Goal: Task Accomplishment & Management: Complete application form

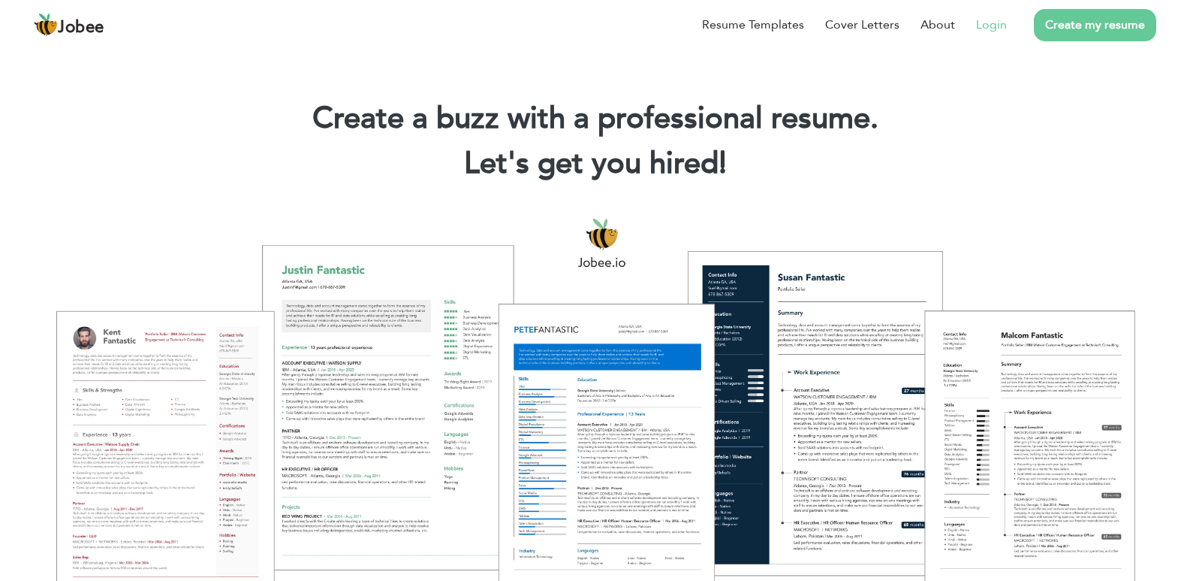
click at [994, 23] on link "Login" at bounding box center [991, 25] width 31 height 18
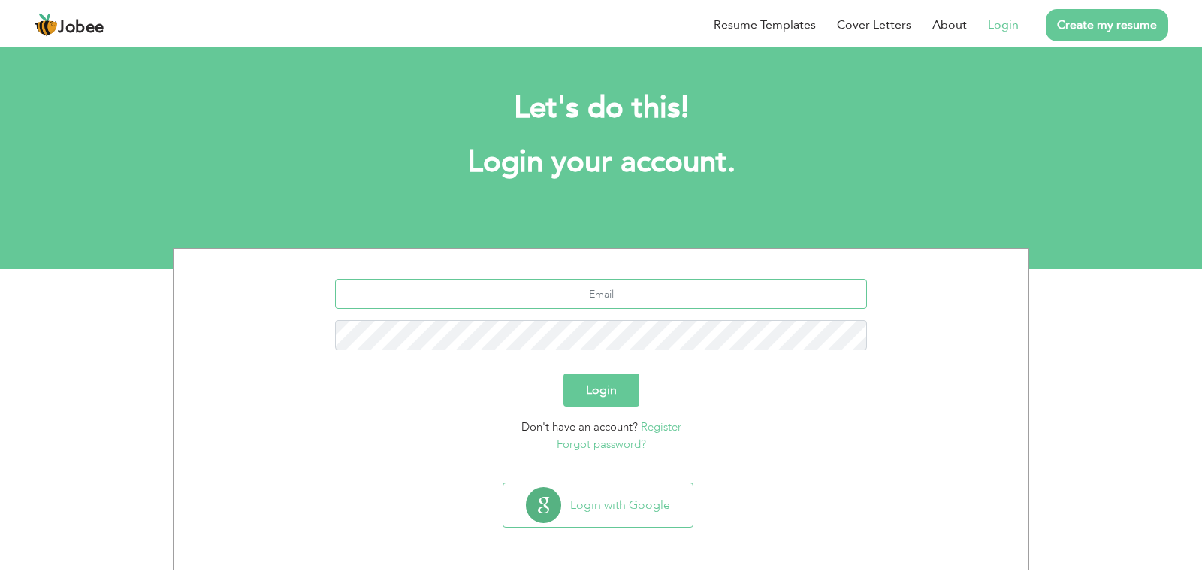
click at [575, 306] on input "text" at bounding box center [601, 294] width 533 height 30
type input "[EMAIL_ADDRESS][DOMAIN_NAME]"
click at [563, 373] on button "Login" at bounding box center [601, 389] width 76 height 33
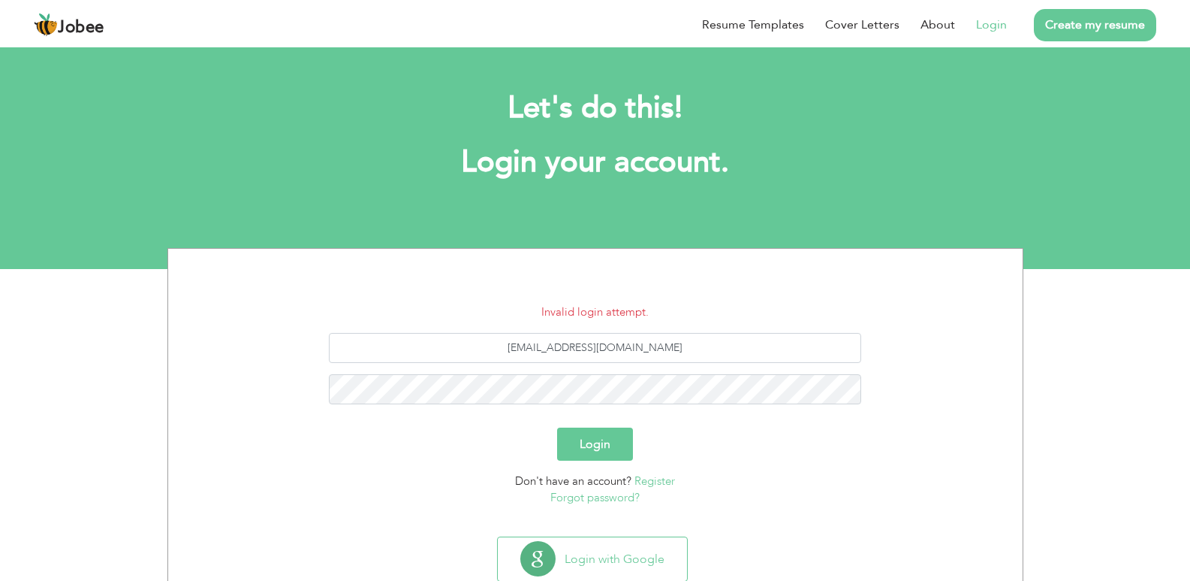
click at [673, 479] on link "Register" at bounding box center [655, 480] width 41 height 15
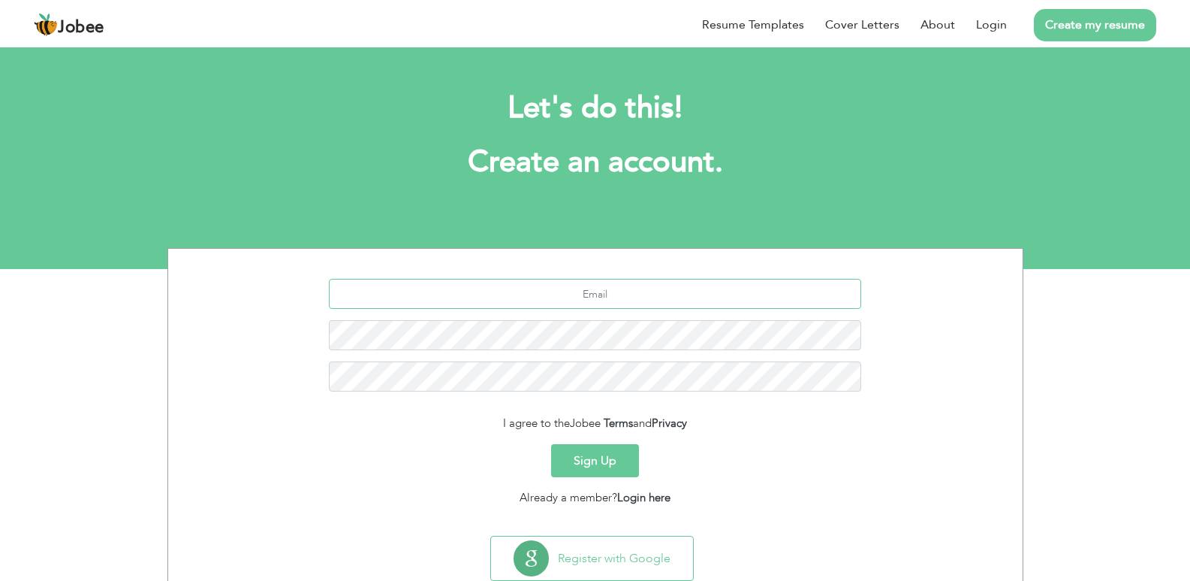
click at [643, 300] on input "text" at bounding box center [595, 294] width 533 height 30
type input "[EMAIL_ADDRESS][DOMAIN_NAME]"
click at [551, 444] on button "Sign Up" at bounding box center [595, 460] width 88 height 33
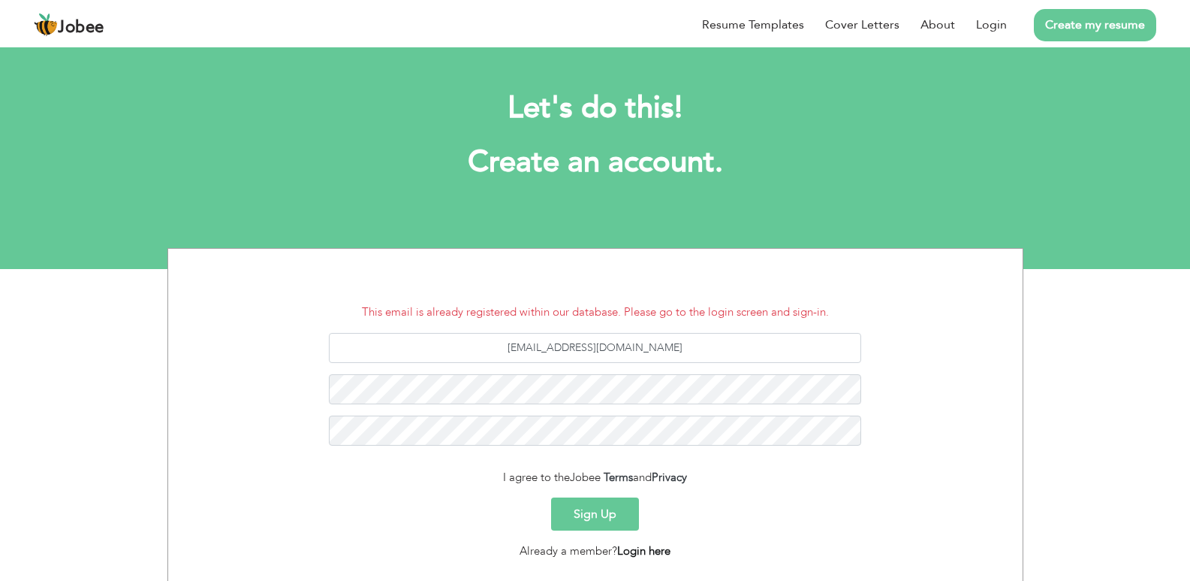
click at [649, 555] on link "Login here" at bounding box center [643, 550] width 53 height 15
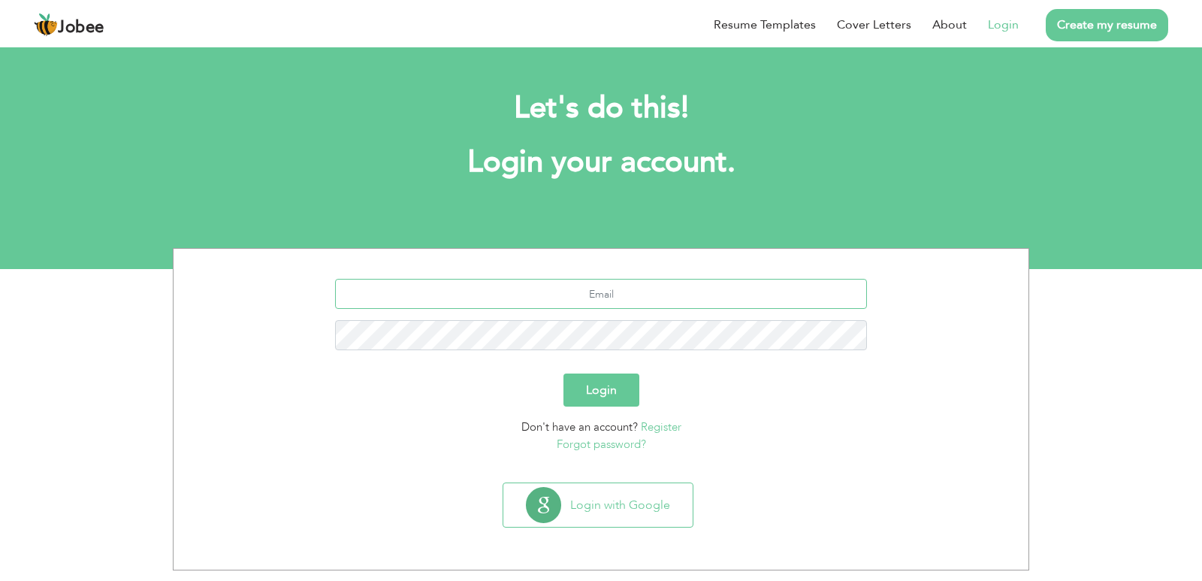
click at [605, 306] on input "text" at bounding box center [601, 294] width 533 height 30
type input "salmanmushtaq174@gmail.com"
click at [589, 443] on link "Forgot password?" at bounding box center [601, 443] width 89 height 15
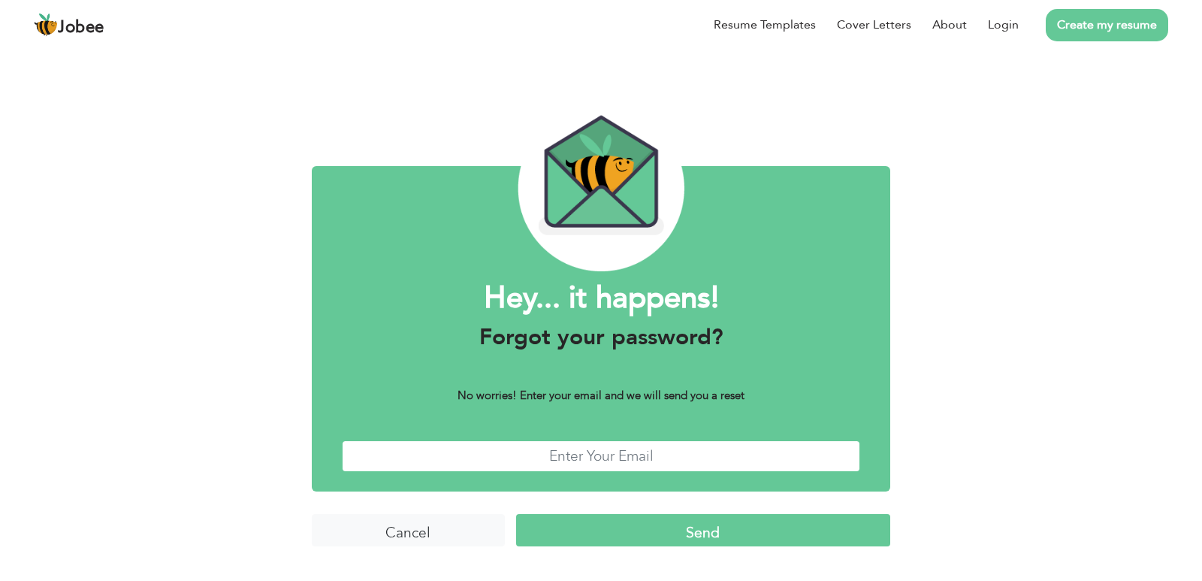
click at [647, 454] on input "text" at bounding box center [601, 456] width 518 height 32
type input "salmanmushtaq174@gmail.com"
click at [618, 545] on input "Send" at bounding box center [703, 530] width 374 height 32
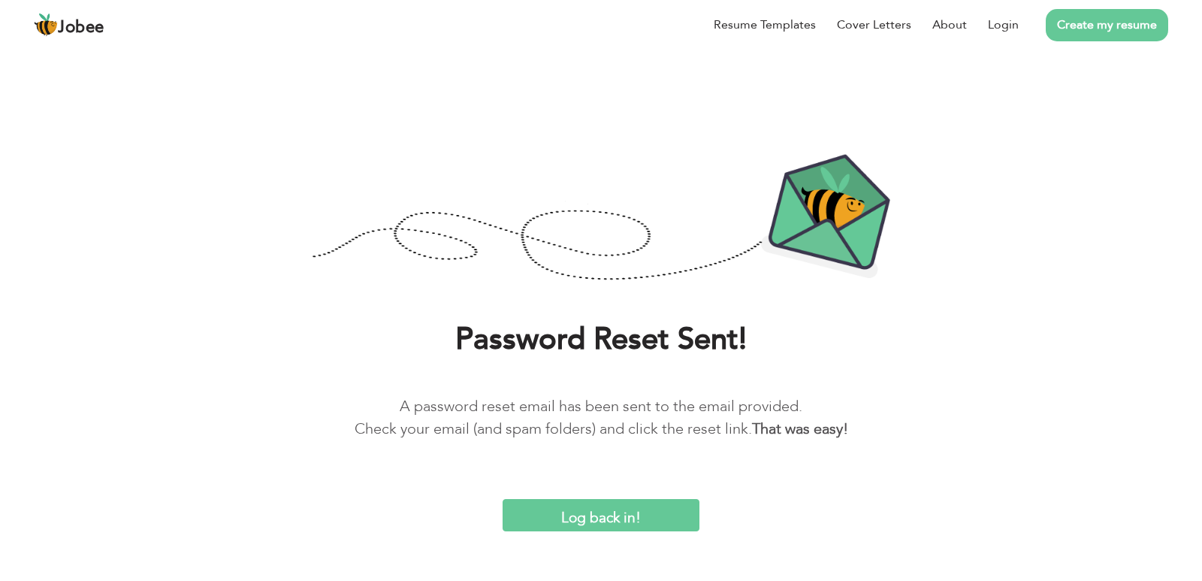
click at [608, 506] on input "Log back in!" at bounding box center [600, 515] width 197 height 32
click at [557, 517] on input "Log back in!" at bounding box center [600, 515] width 197 height 32
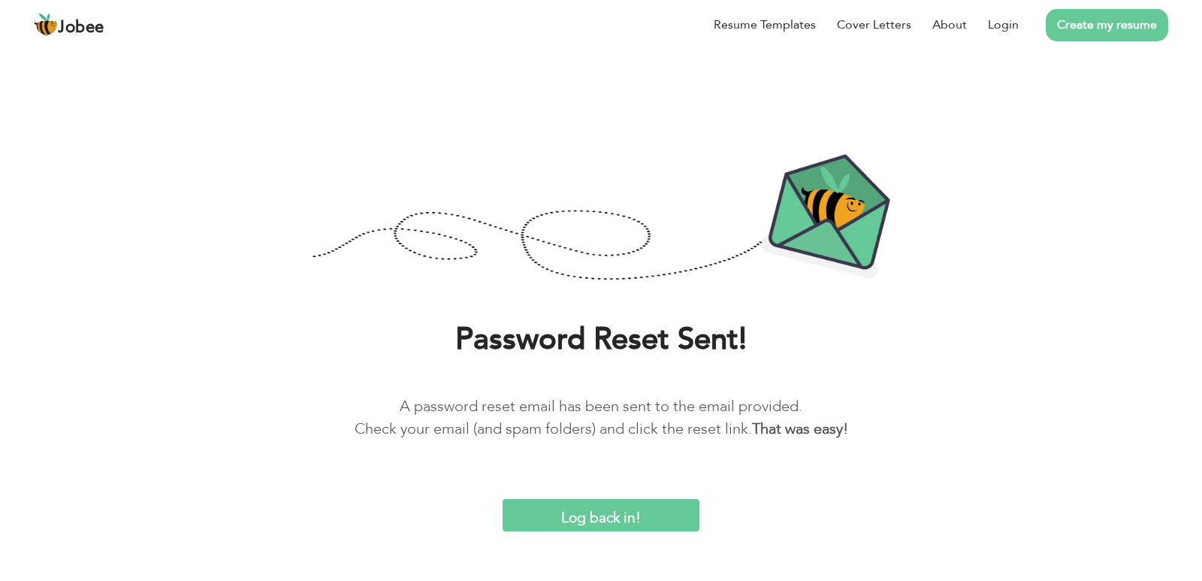
click at [557, 517] on input "Log back in!" at bounding box center [600, 515] width 197 height 32
click at [1145, 19] on link "Create my resume" at bounding box center [1106, 25] width 122 height 32
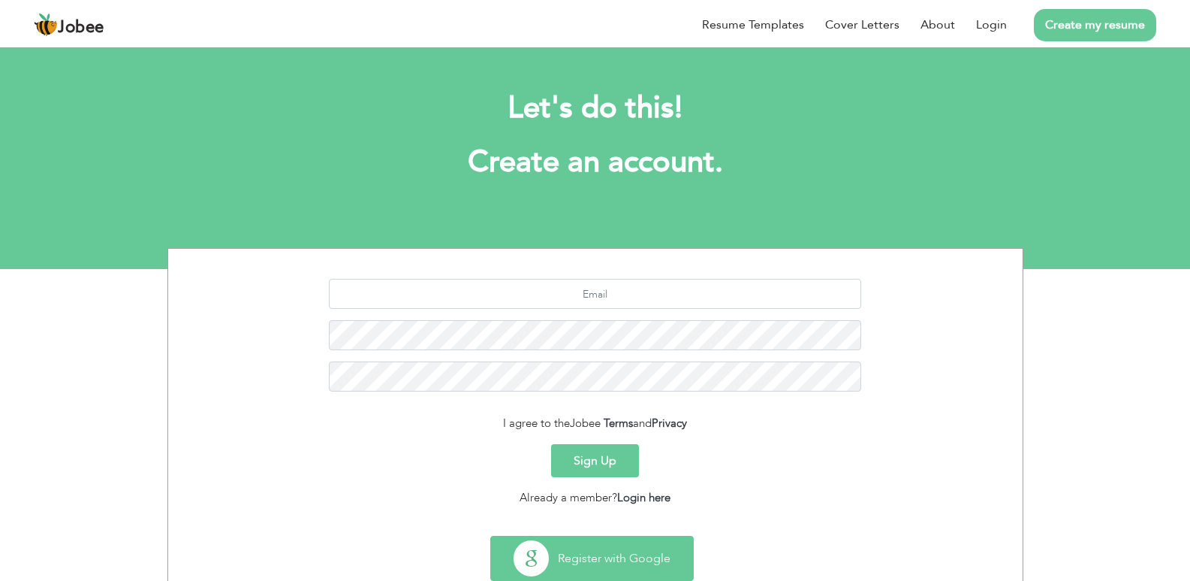
click at [605, 561] on button "Register with Google" at bounding box center [592, 558] width 202 height 44
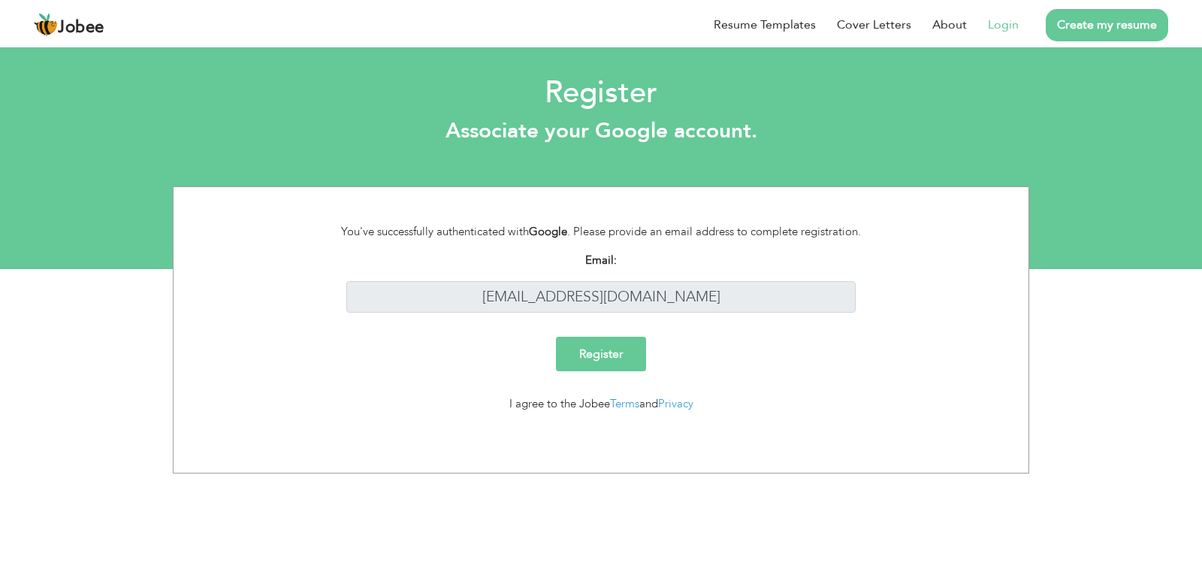
click at [628, 359] on input "Register" at bounding box center [601, 353] width 90 height 35
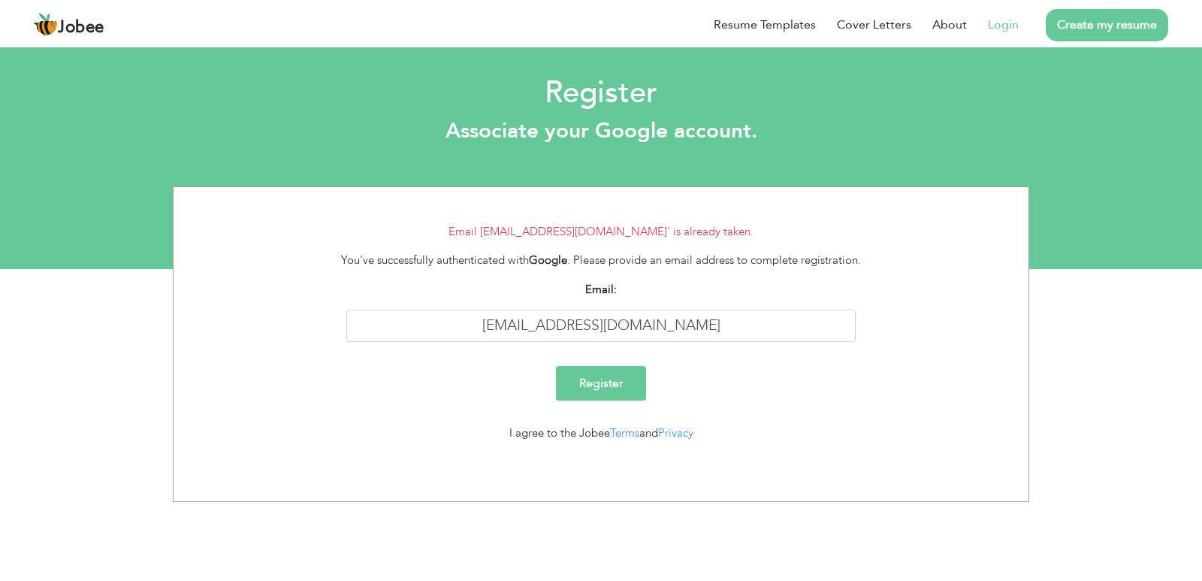
click at [1011, 29] on link "Login" at bounding box center [1003, 25] width 31 height 18
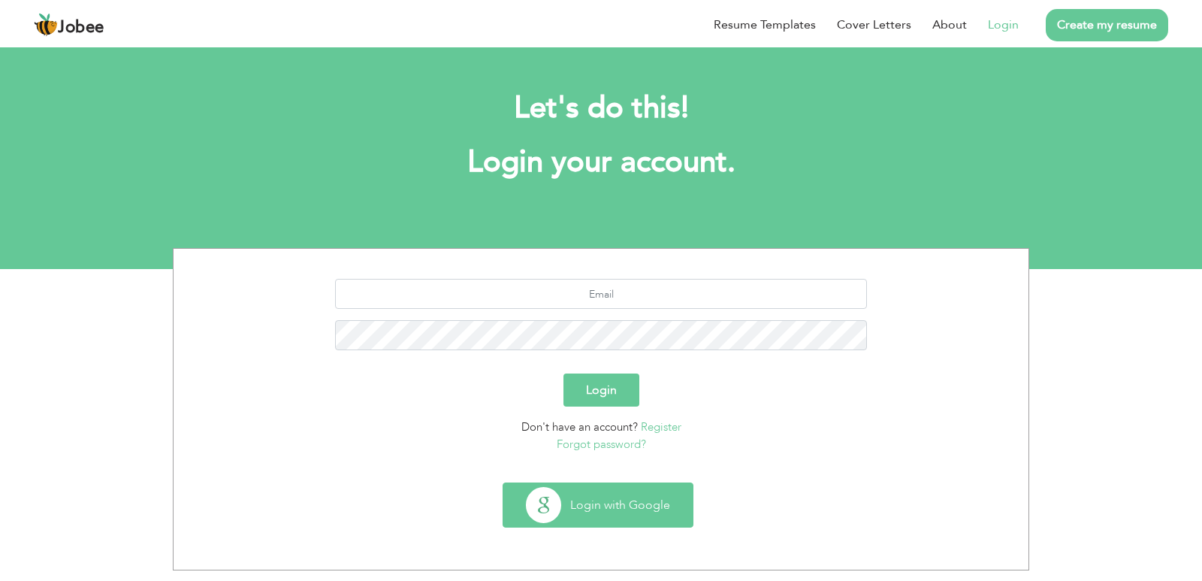
click at [571, 503] on button "Login with Google" at bounding box center [597, 505] width 189 height 44
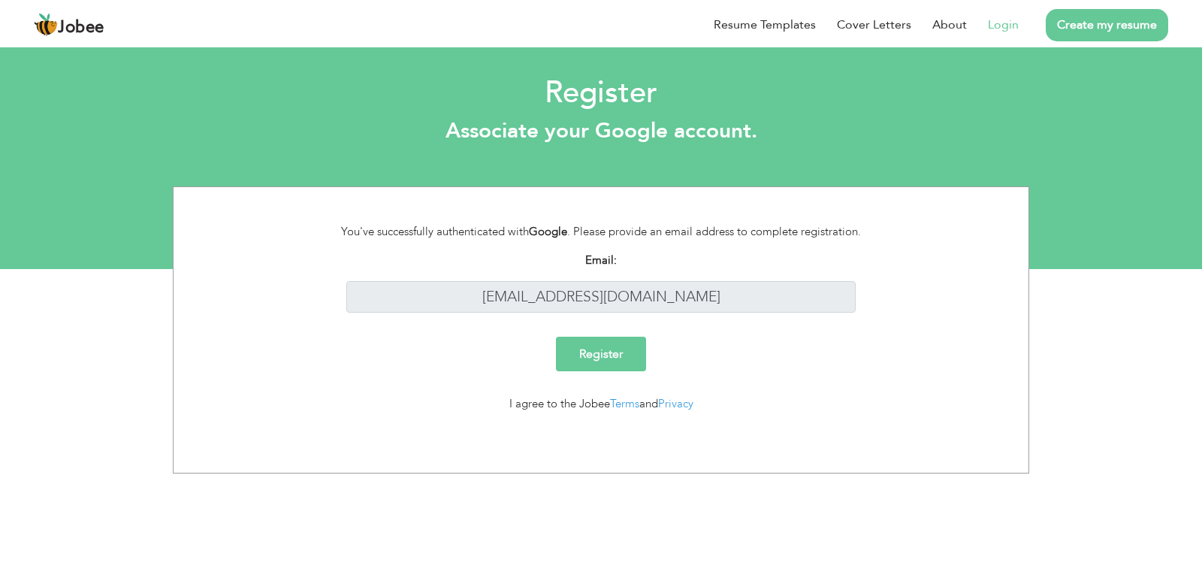
click at [632, 342] on input "Register" at bounding box center [601, 353] width 90 height 35
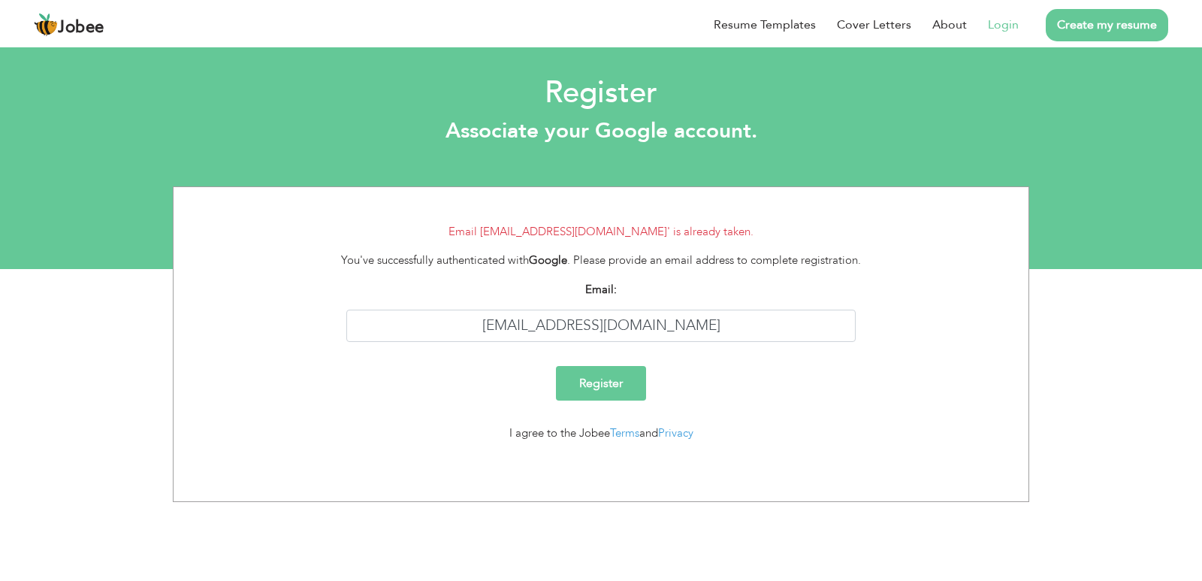
click at [1016, 23] on link "Login" at bounding box center [1003, 25] width 31 height 18
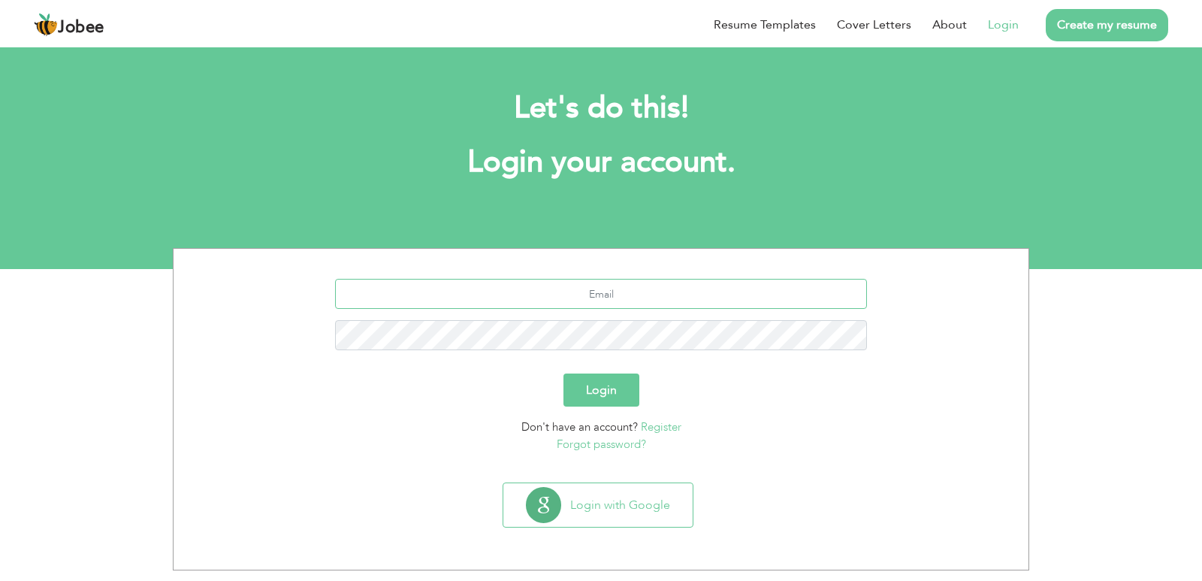
click at [703, 297] on input "text" at bounding box center [601, 294] width 533 height 30
type input "salmanmushtaq174@gmail.com"
click at [563, 373] on button "Login" at bounding box center [601, 389] width 76 height 33
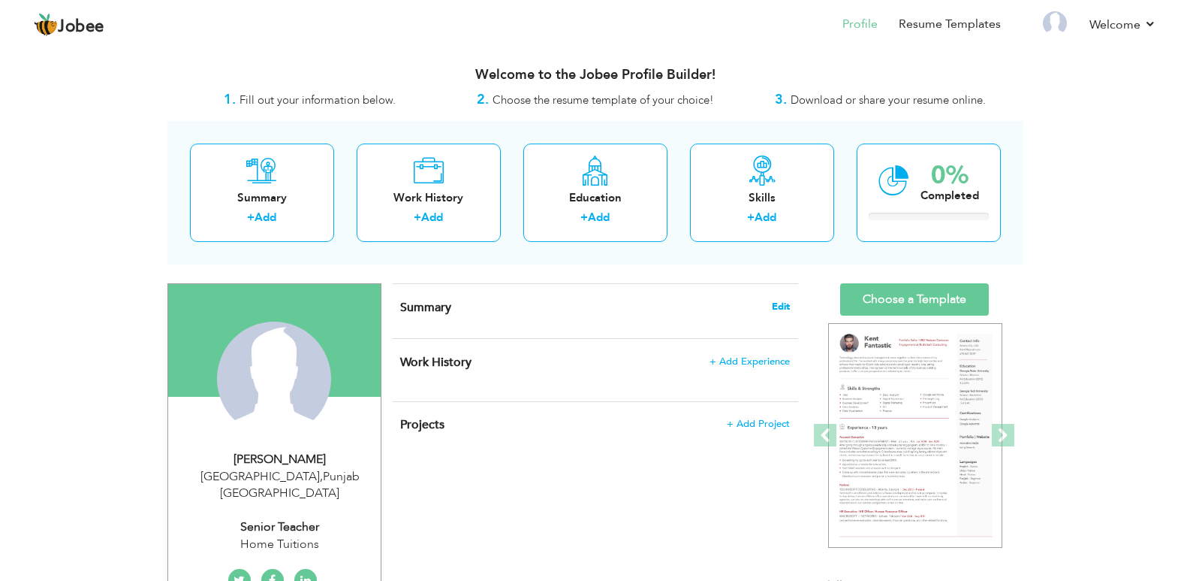
click at [777, 309] on span "Edit" at bounding box center [781, 306] width 18 height 11
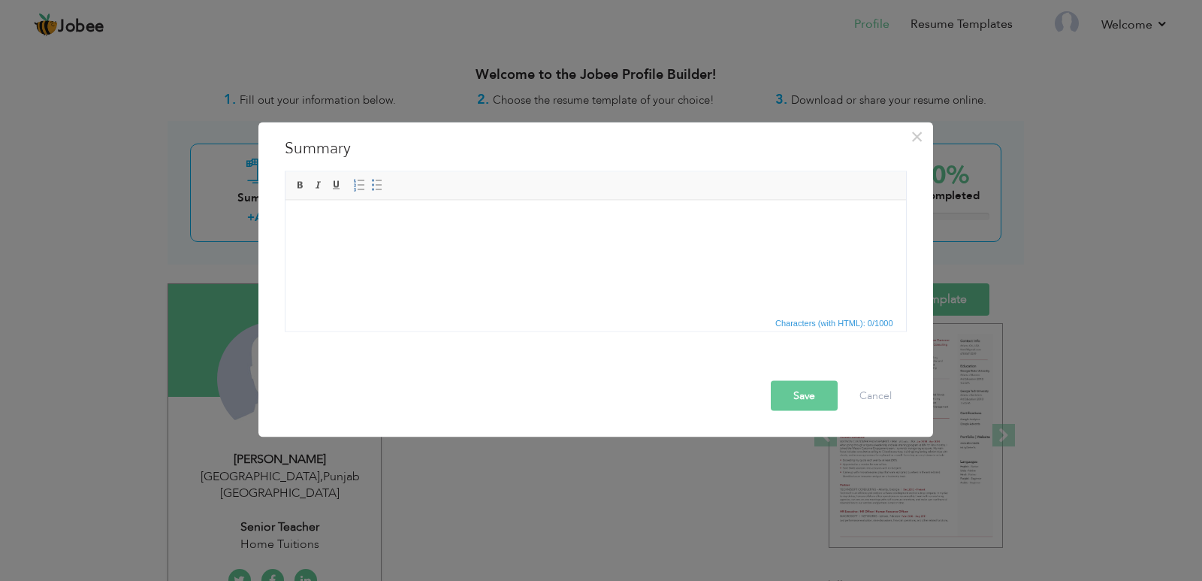
click at [521, 246] on html at bounding box center [595, 223] width 620 height 46
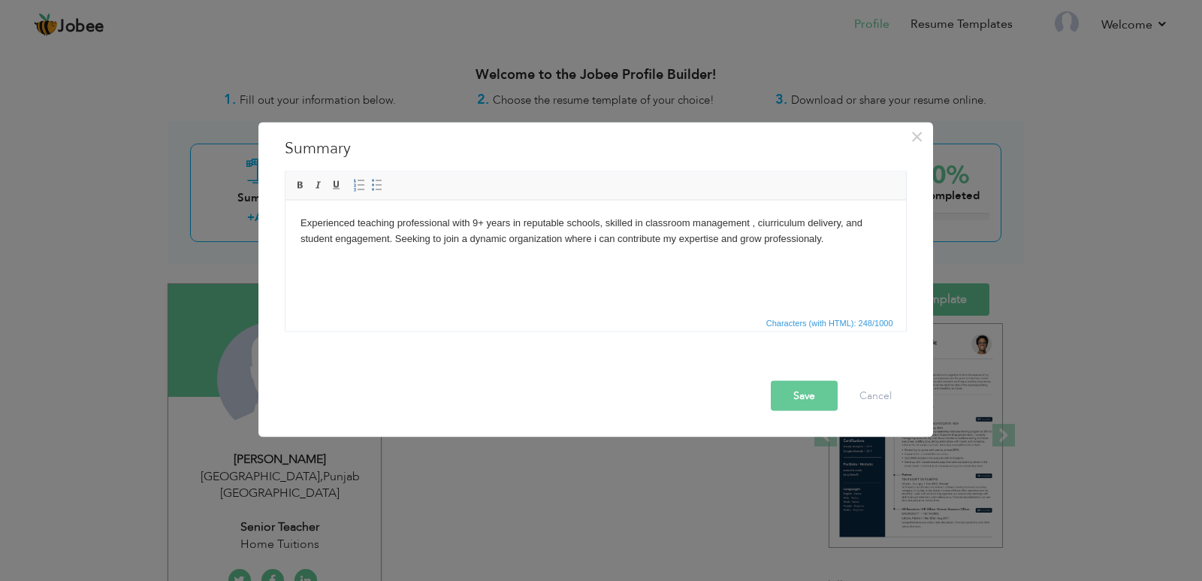
click at [804, 400] on button "Save" at bounding box center [804, 395] width 67 height 30
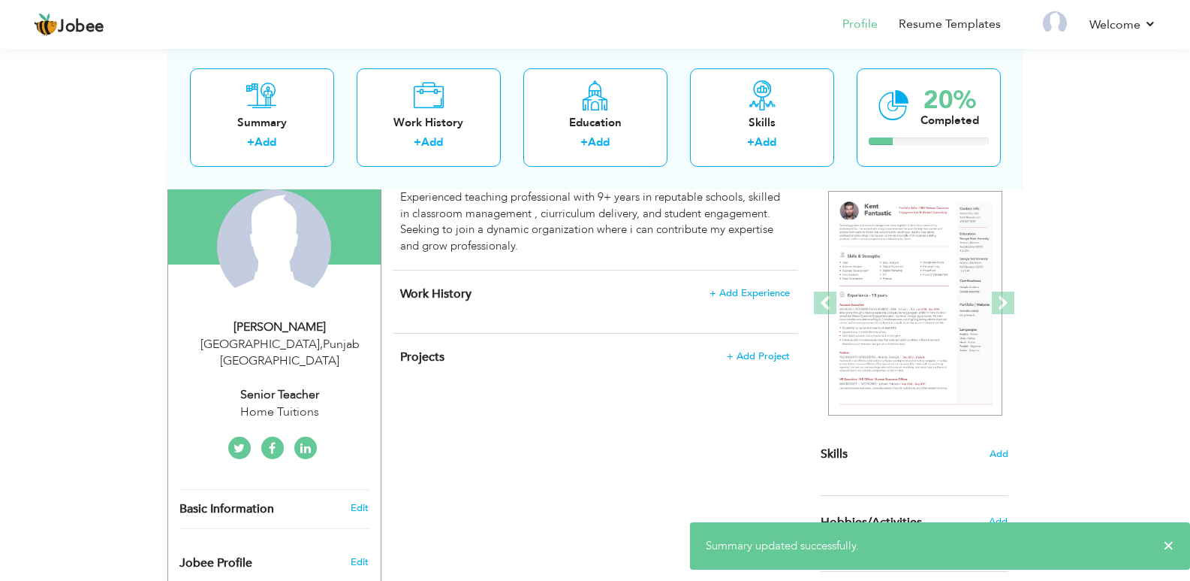
scroll to position [144, 0]
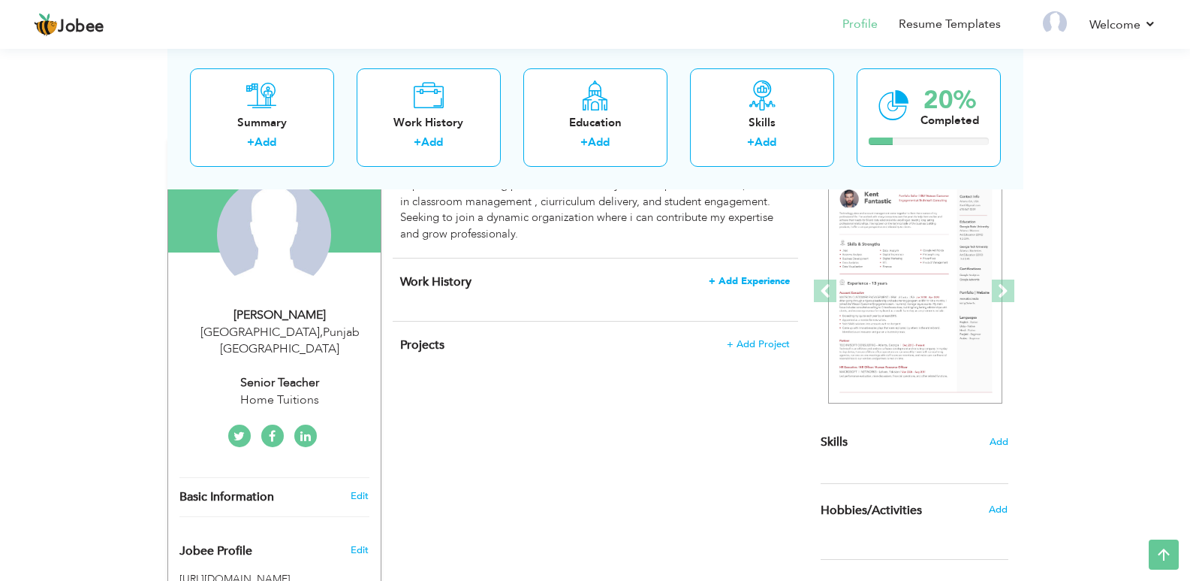
click at [767, 278] on span "+ Add Experience" at bounding box center [749, 281] width 81 height 11
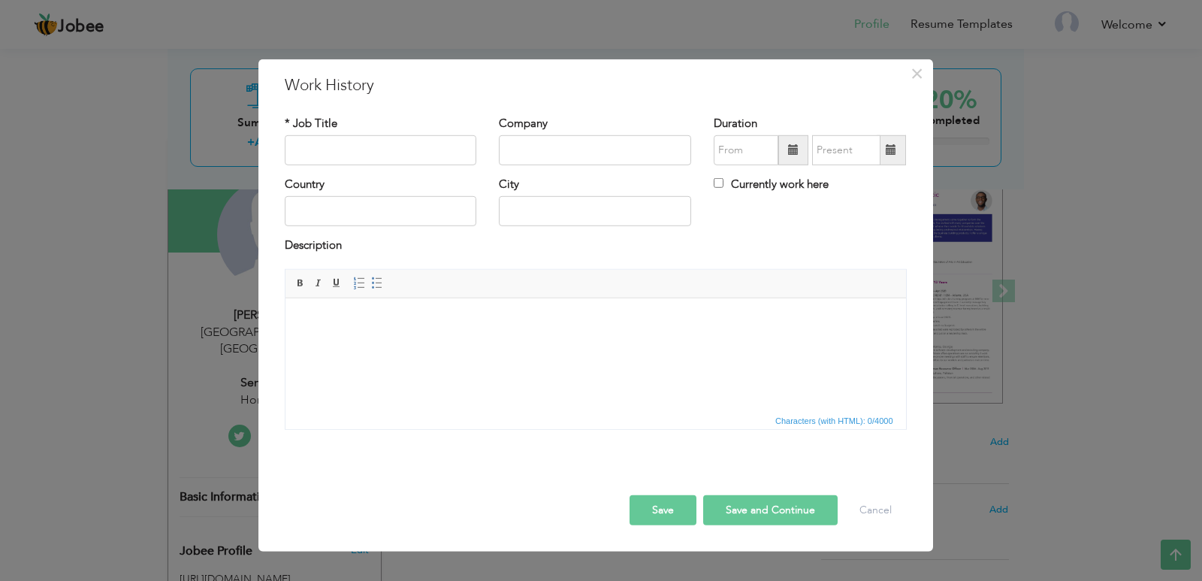
click at [1127, 61] on div "× Work History * Job Title Company Duration Currently work here Country" at bounding box center [601, 290] width 1202 height 581
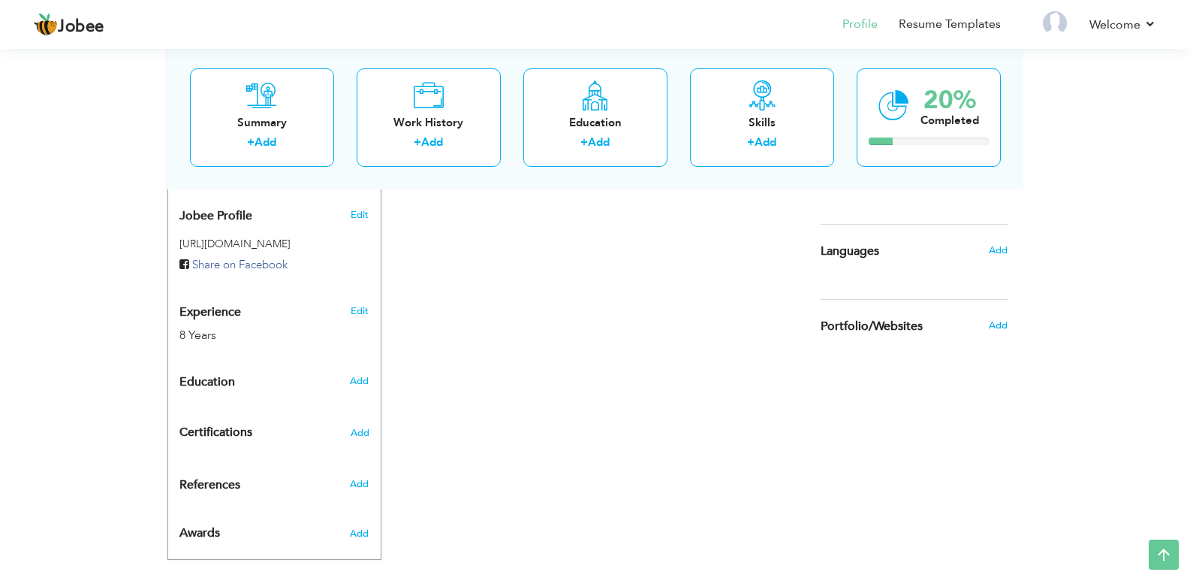
scroll to position [478, 0]
click at [367, 376] on span "Add" at bounding box center [359, 383] width 20 height 14
radio input "true"
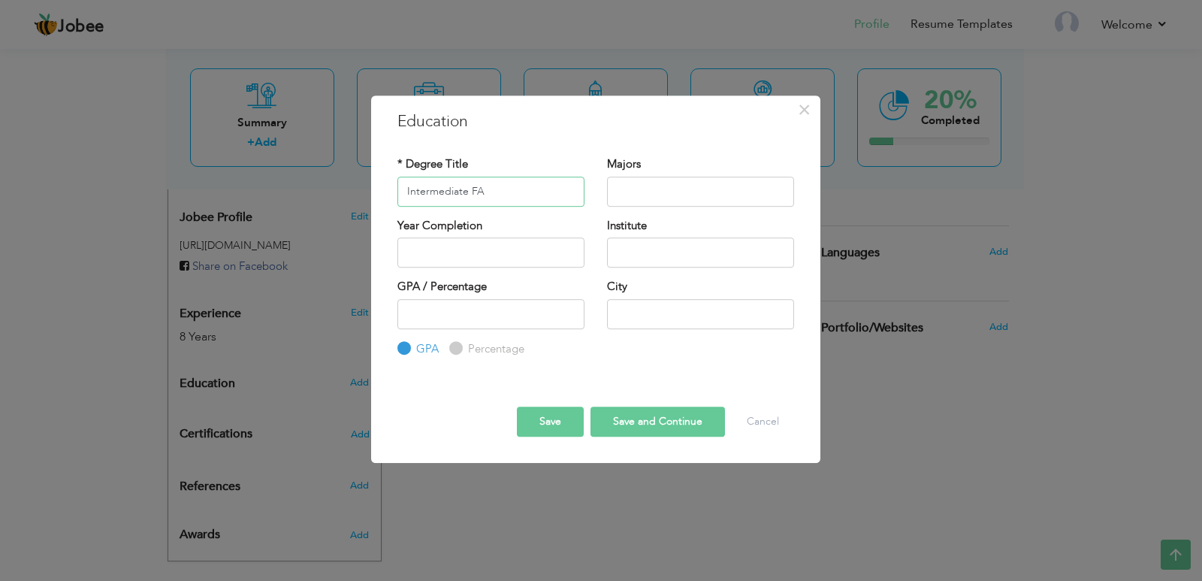
type input "Intermediate FA"
type input "Arts"
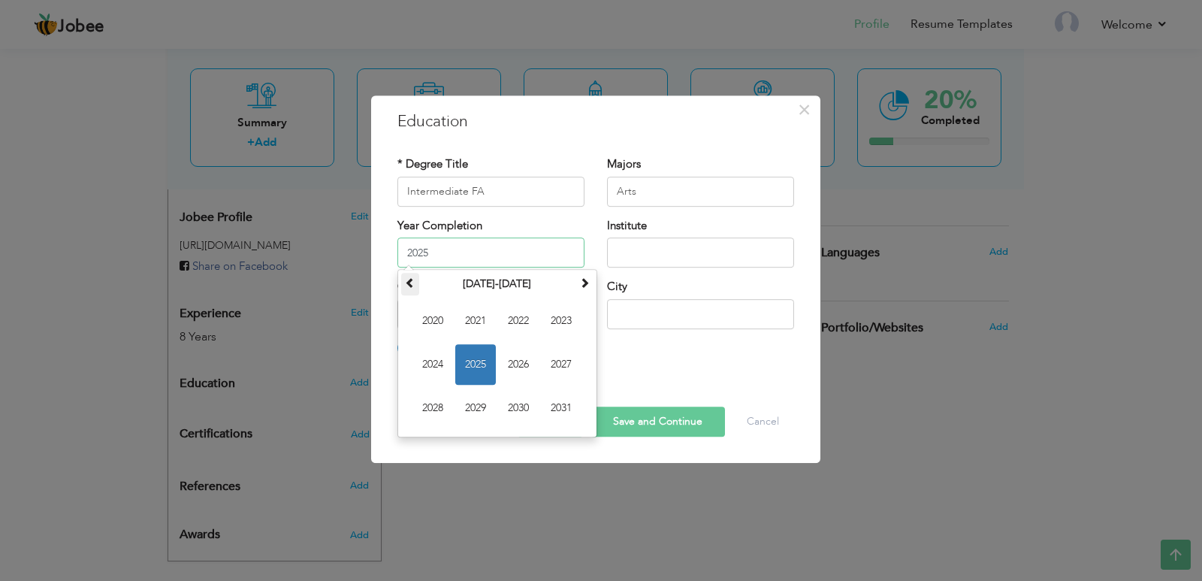
click at [411, 282] on span at bounding box center [410, 282] width 11 height 11
click at [469, 409] on span "2009" at bounding box center [475, 408] width 41 height 41
type input "2009"
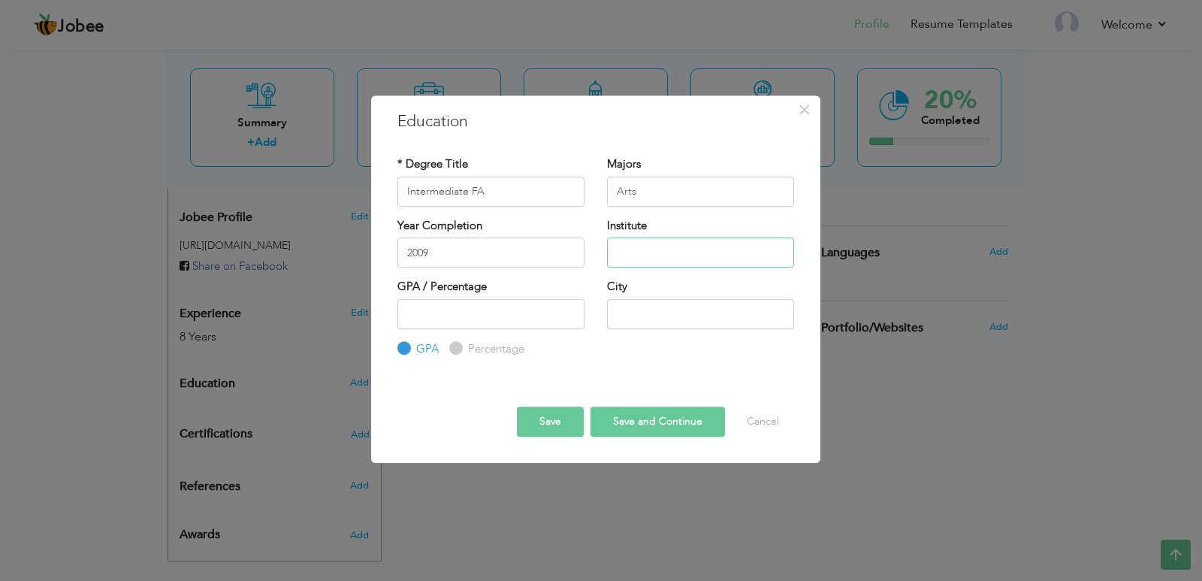
click at [638, 254] on input "text" at bounding box center [700, 252] width 187 height 30
type input "B.I.S.E Gujranwala"
click at [501, 348] on label "Percentage" at bounding box center [494, 349] width 60 height 16
click at [459, 348] on input "Percentage" at bounding box center [454, 348] width 10 height 10
radio input "true"
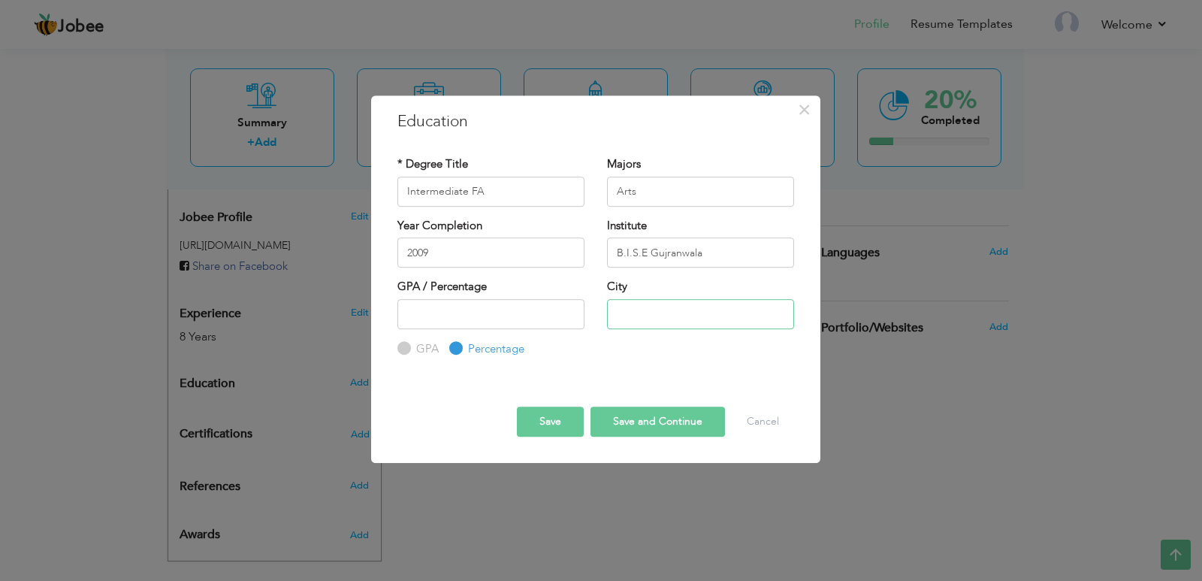
click at [686, 323] on input "text" at bounding box center [700, 314] width 187 height 30
type input "Gujranwala"
click at [558, 428] on button "Save" at bounding box center [550, 421] width 67 height 30
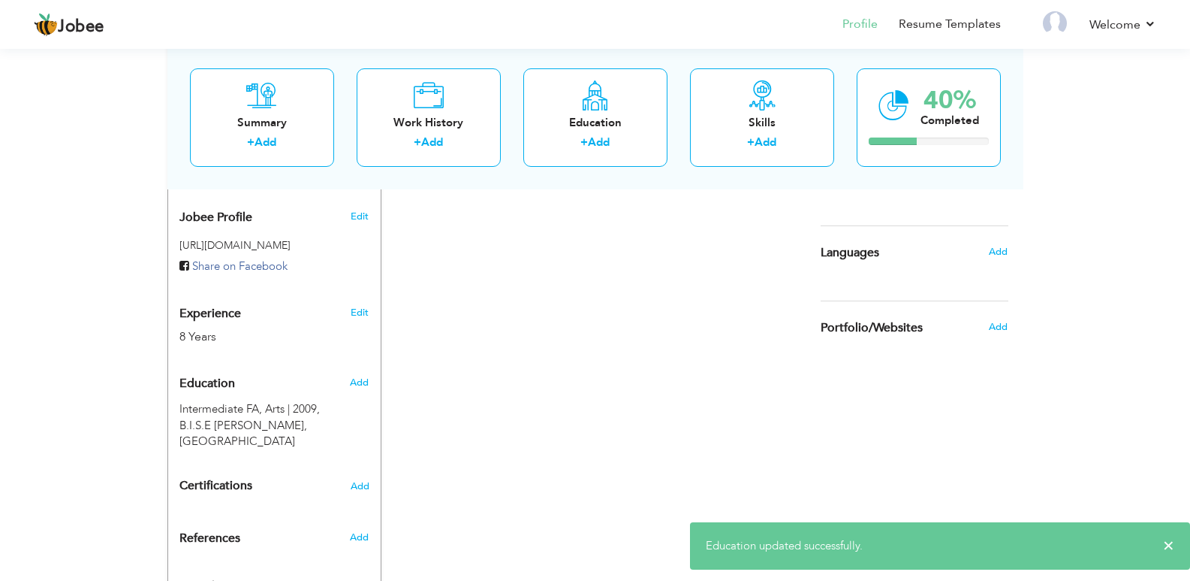
click at [370, 368] on div "Add" at bounding box center [362, 382] width 35 height 29
radio input "true"
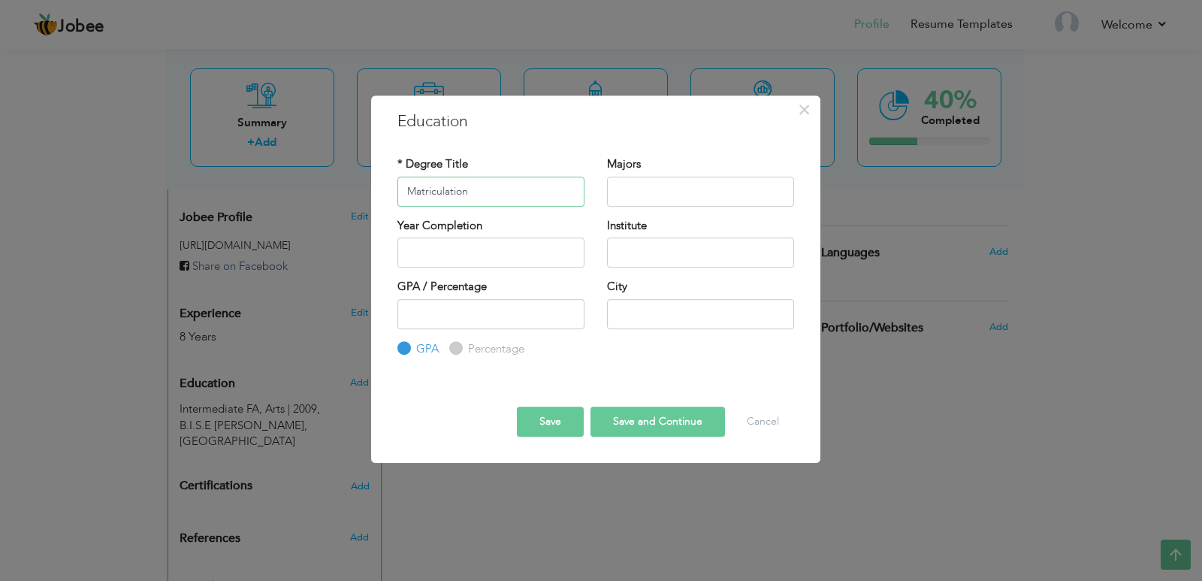
type input "Matriculation"
type input "A"
type input "Computer"
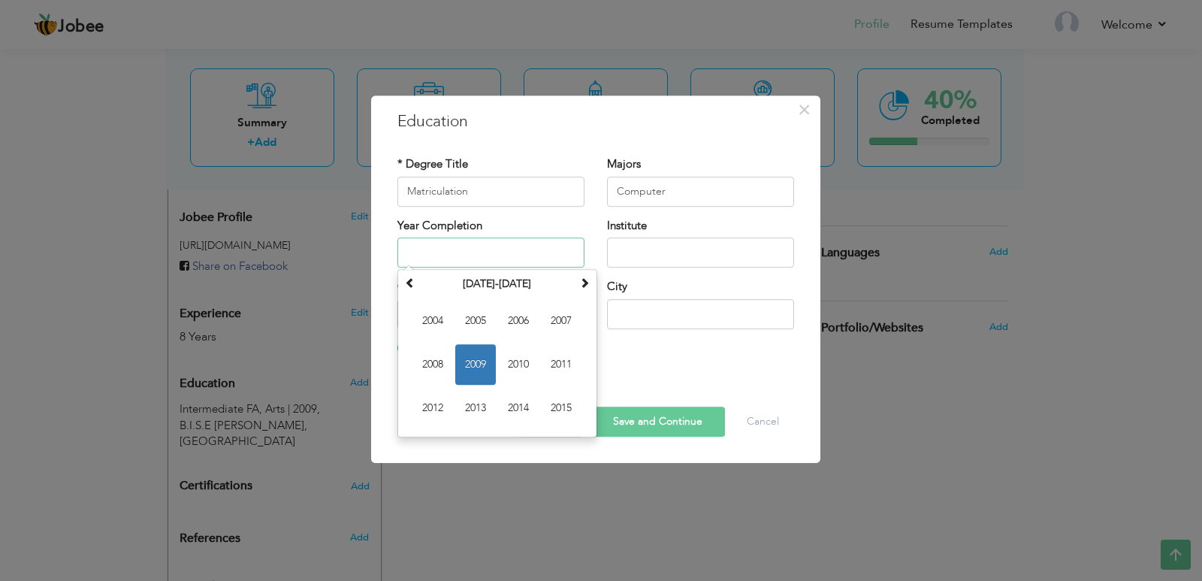
click at [572, 330] on span "2007" at bounding box center [561, 320] width 41 height 41
type input "2007"
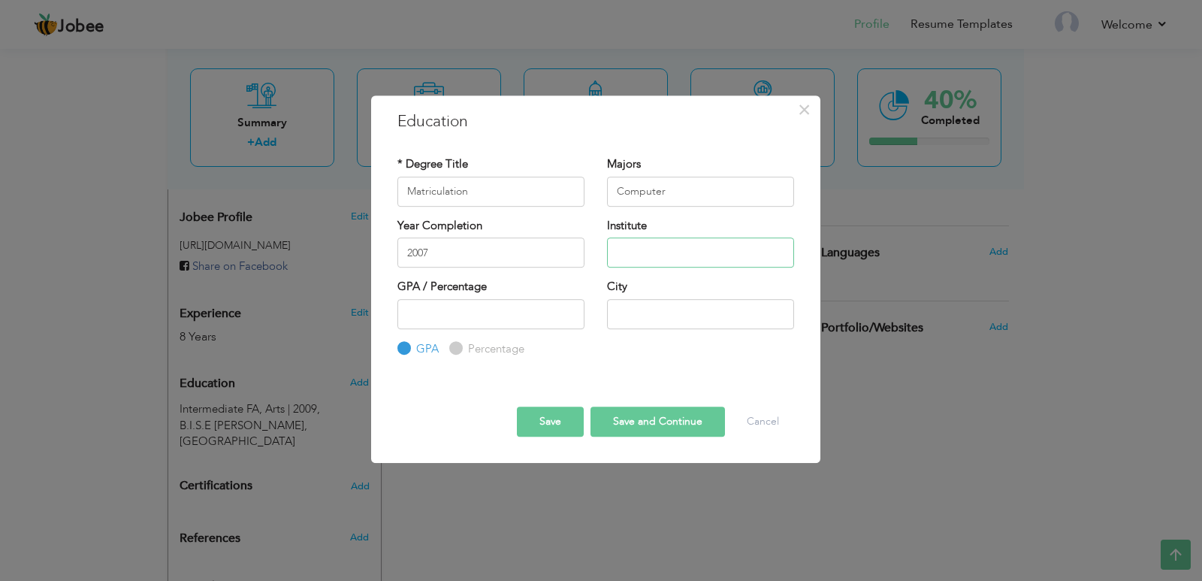
click at [655, 251] on input "text" at bounding box center [700, 252] width 187 height 30
type input "P"
type input "Pakistan [GEOGRAPHIC_DATA]"
click at [641, 320] on input "text" at bounding box center [700, 314] width 187 height 30
type input "Gujranwala"
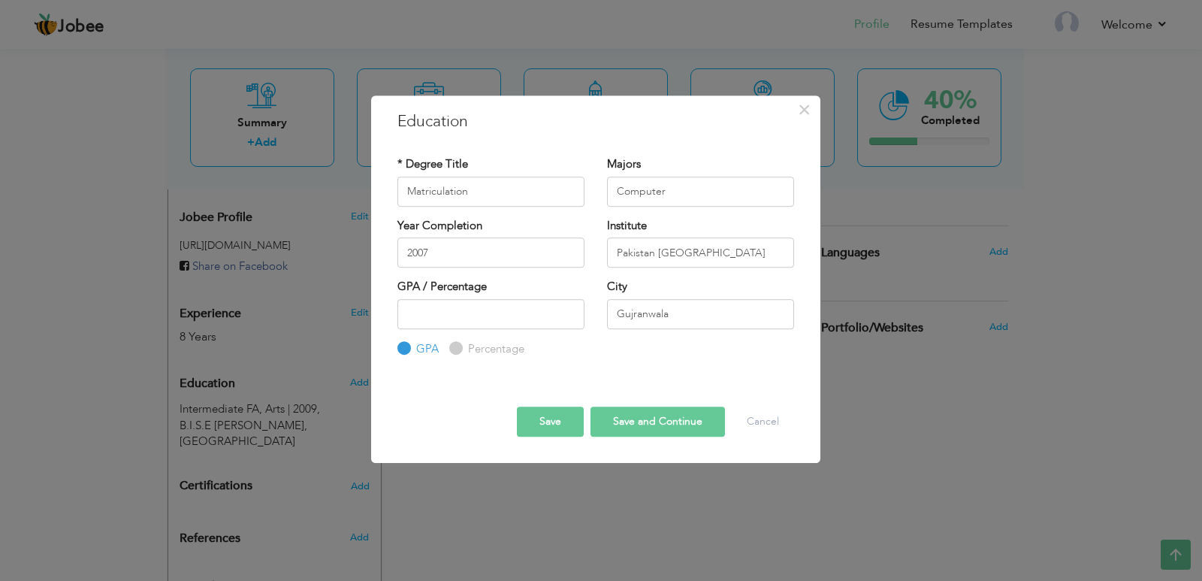
click at [574, 412] on button "Save" at bounding box center [550, 421] width 67 height 30
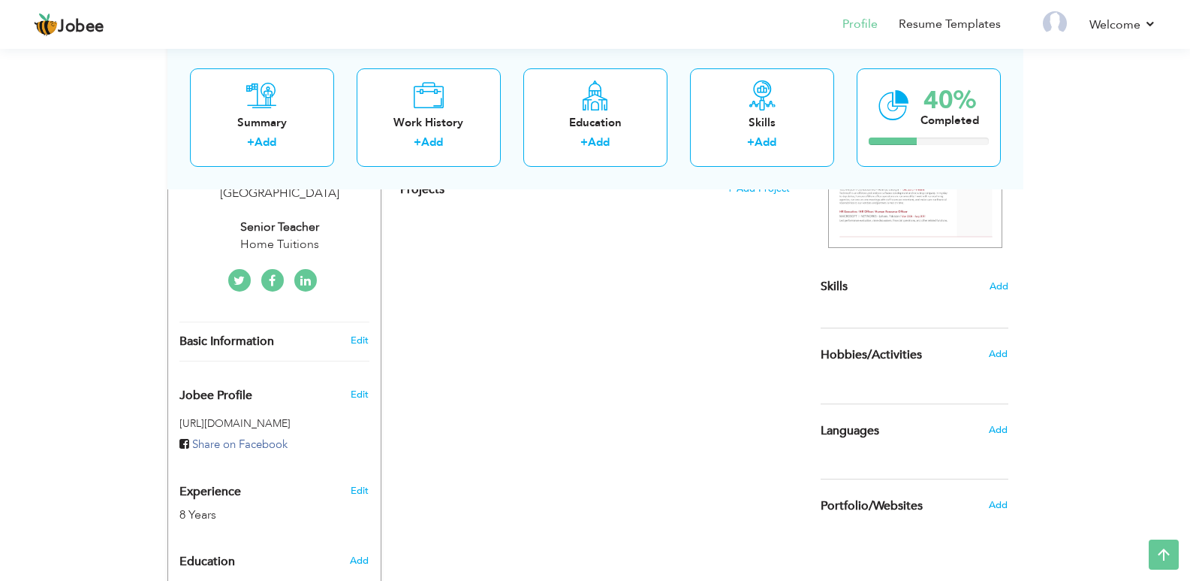
scroll to position [297, 0]
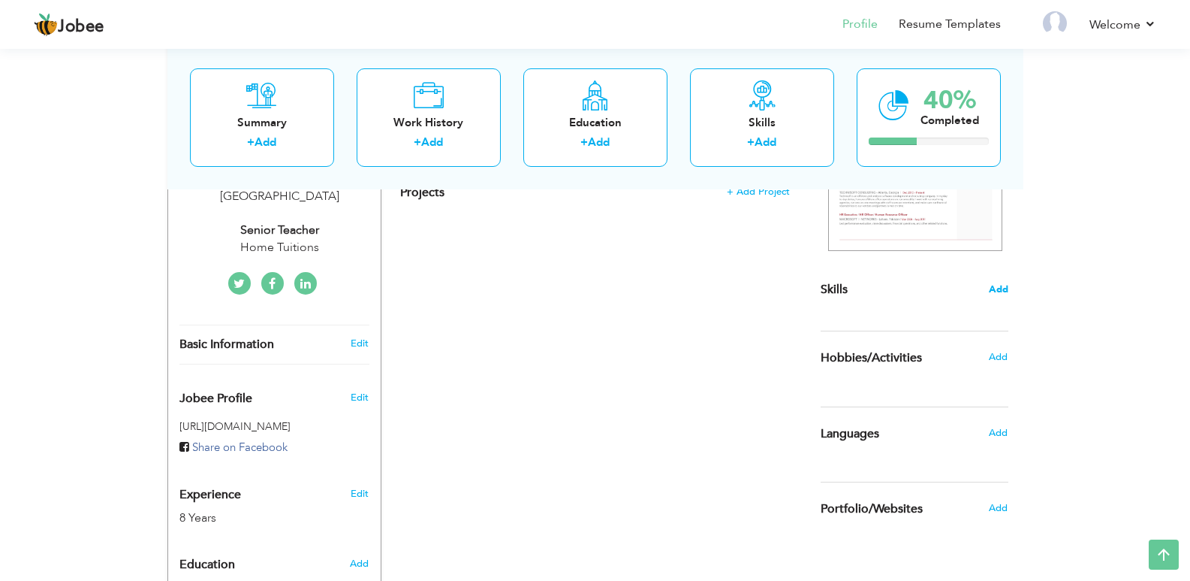
click at [994, 285] on span "Add" at bounding box center [999, 289] width 20 height 14
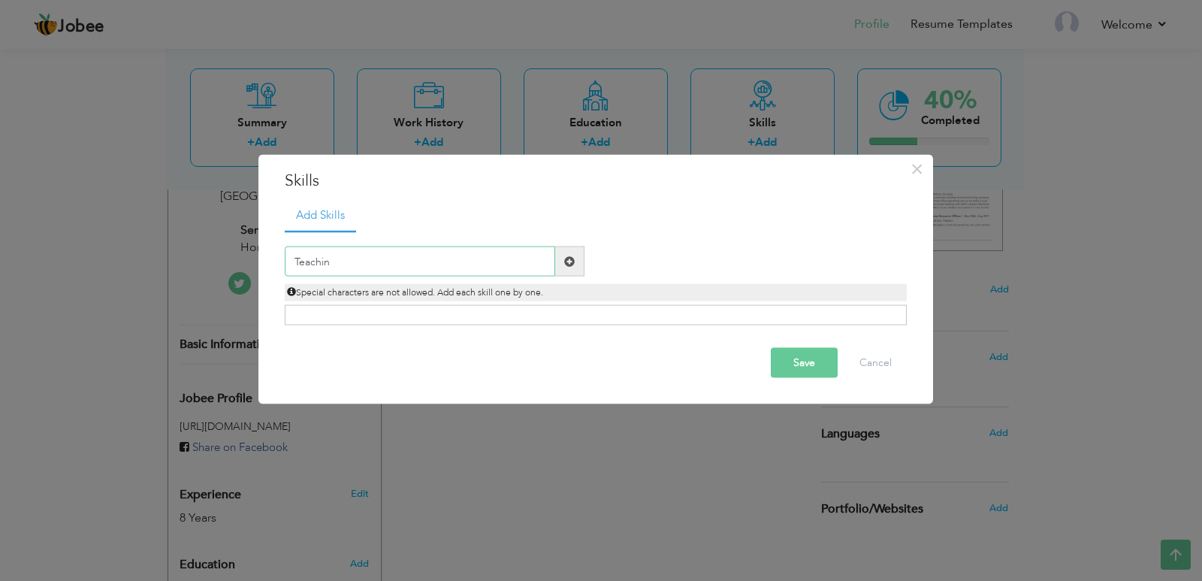
type input "Teaching"
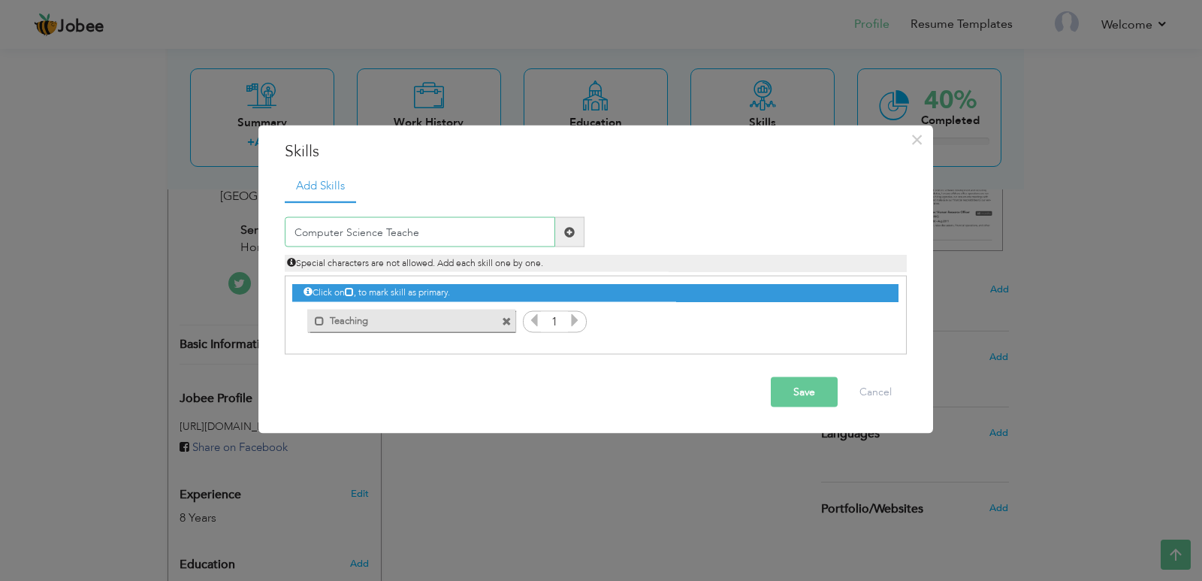
type input "Computer Science Teacher"
type input "Mathematics Teacher"
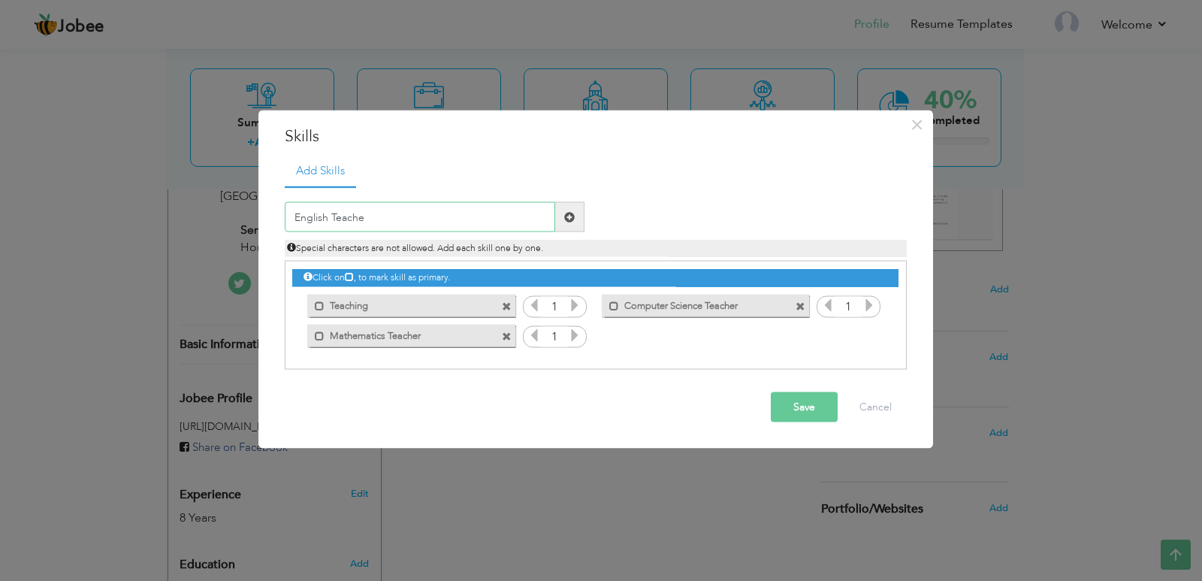
type input "English Teacher"
type input "Ms [PERSON_NAME]"
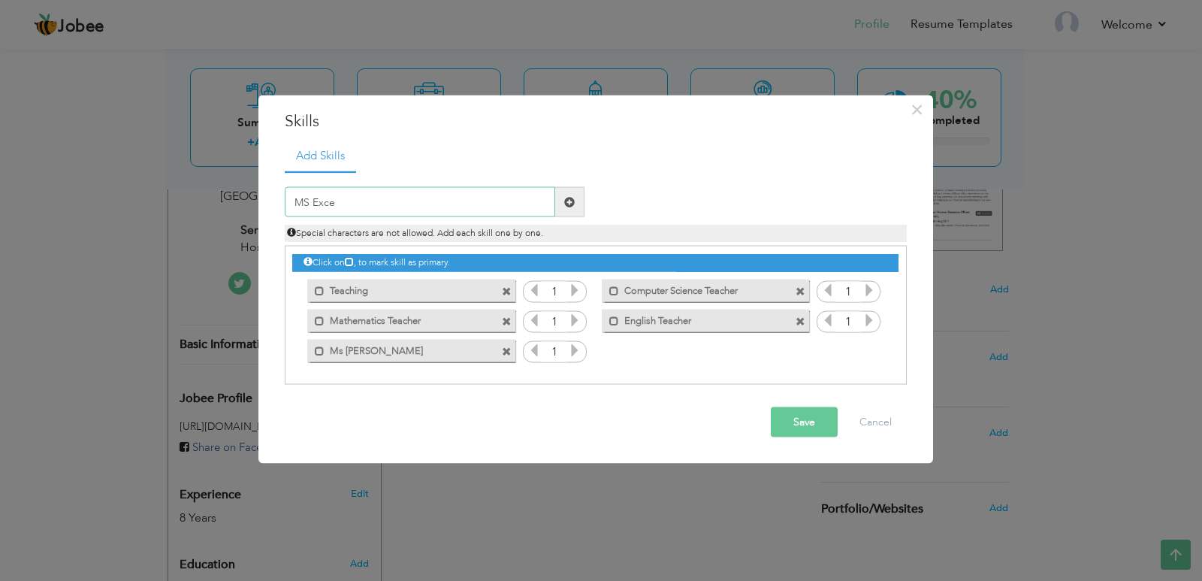
type input "MS Excel"
type input "Internet Surfing"
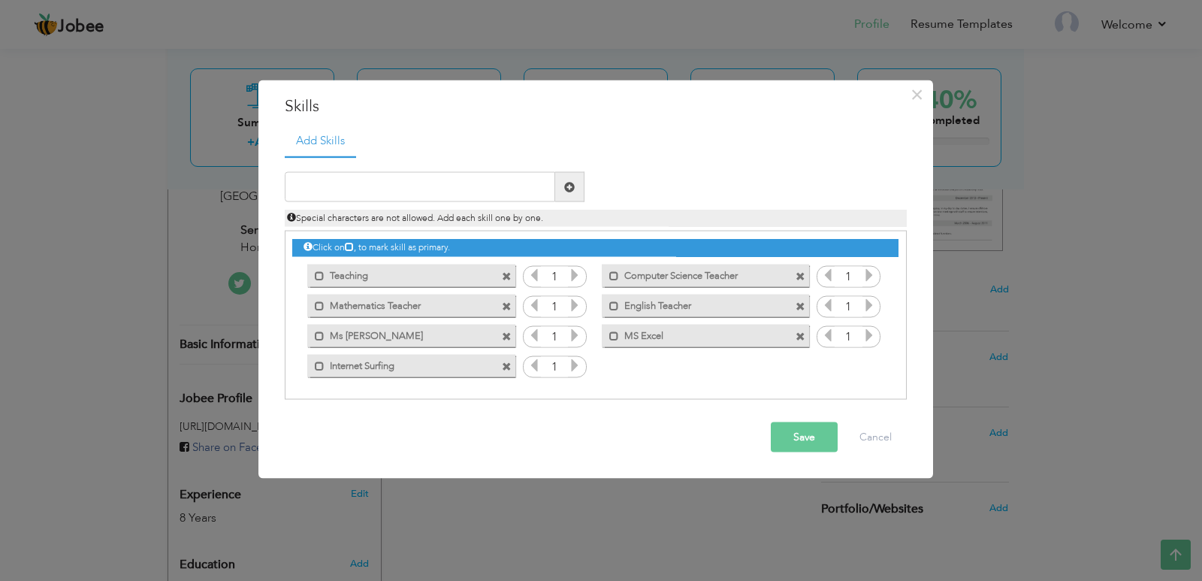
click at [577, 269] on icon at bounding box center [575, 275] width 14 height 14
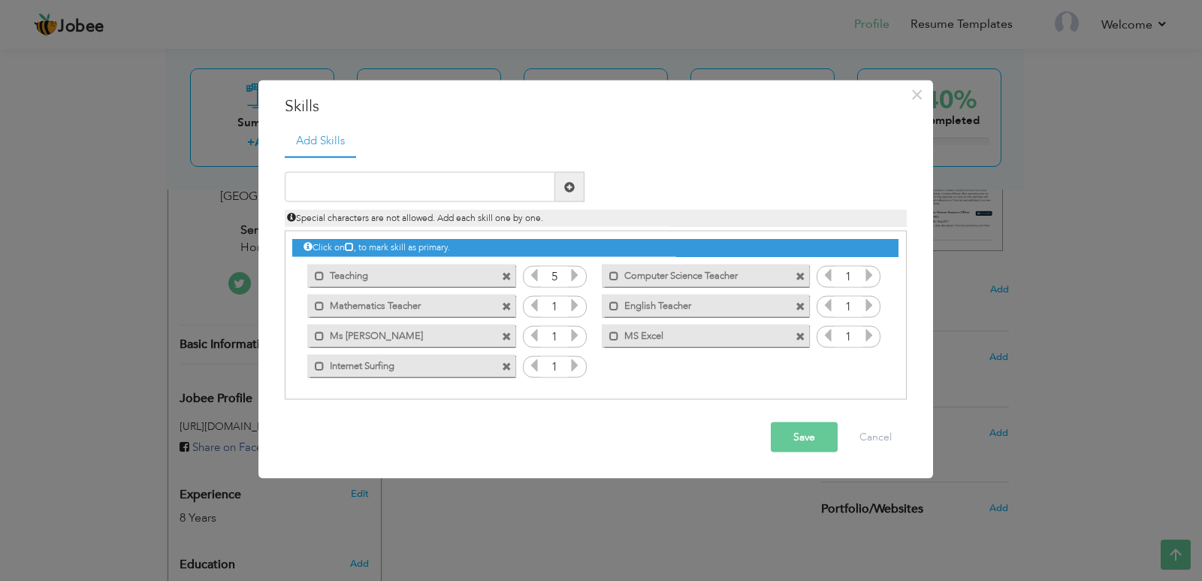
click at [577, 269] on icon at bounding box center [575, 275] width 14 height 14
click at [867, 273] on icon at bounding box center [869, 275] width 14 height 14
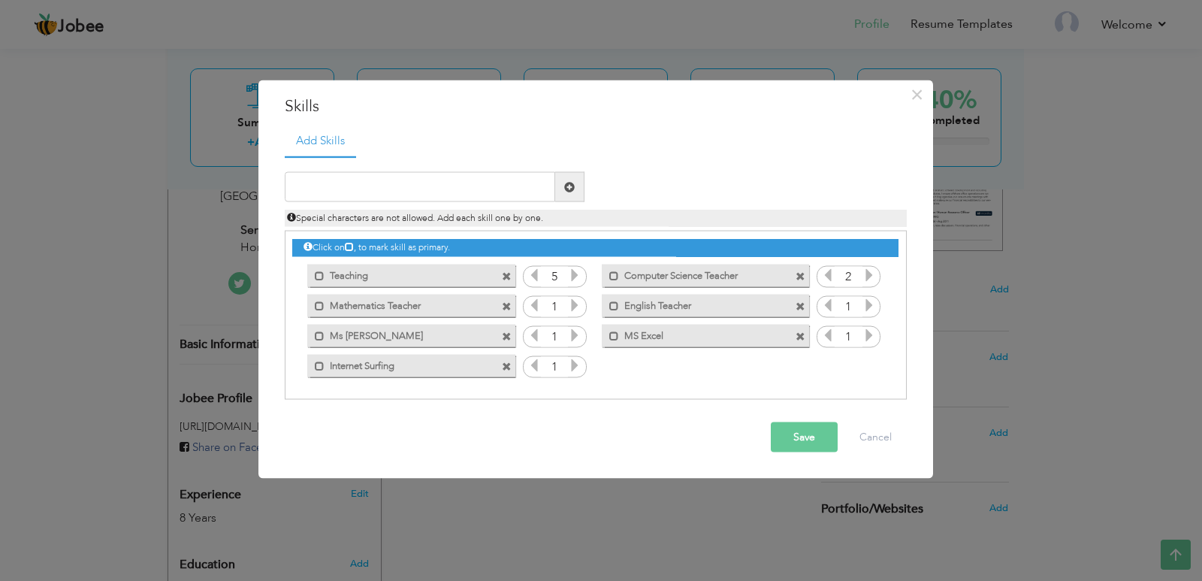
click at [867, 273] on icon at bounding box center [869, 275] width 14 height 14
click at [867, 271] on icon at bounding box center [869, 275] width 14 height 14
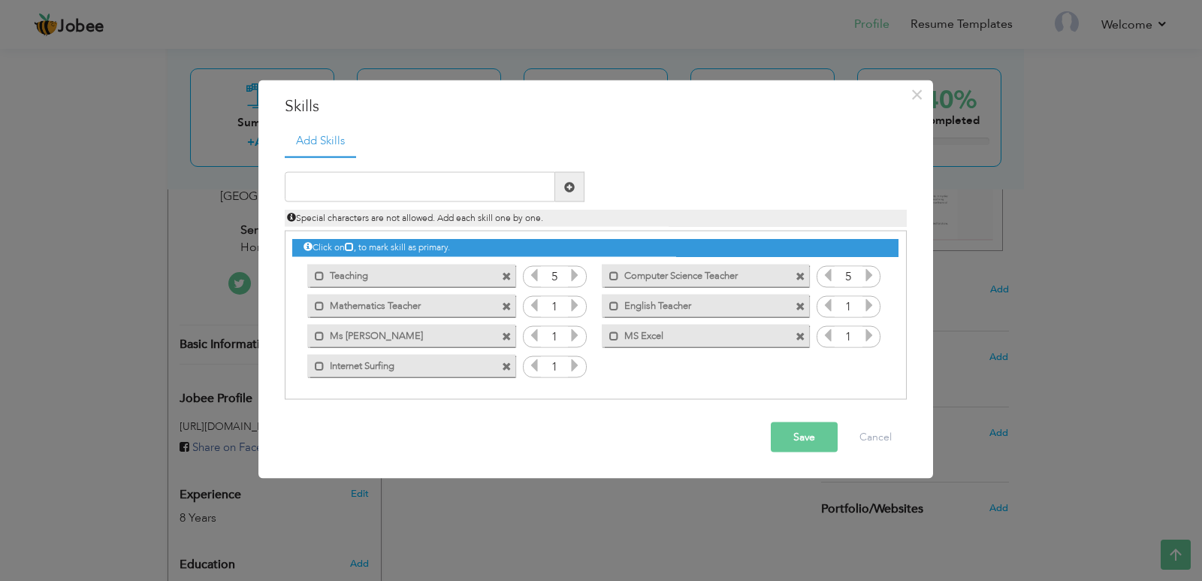
click at [867, 271] on icon at bounding box center [869, 275] width 14 height 14
click at [570, 309] on icon at bounding box center [575, 305] width 14 height 14
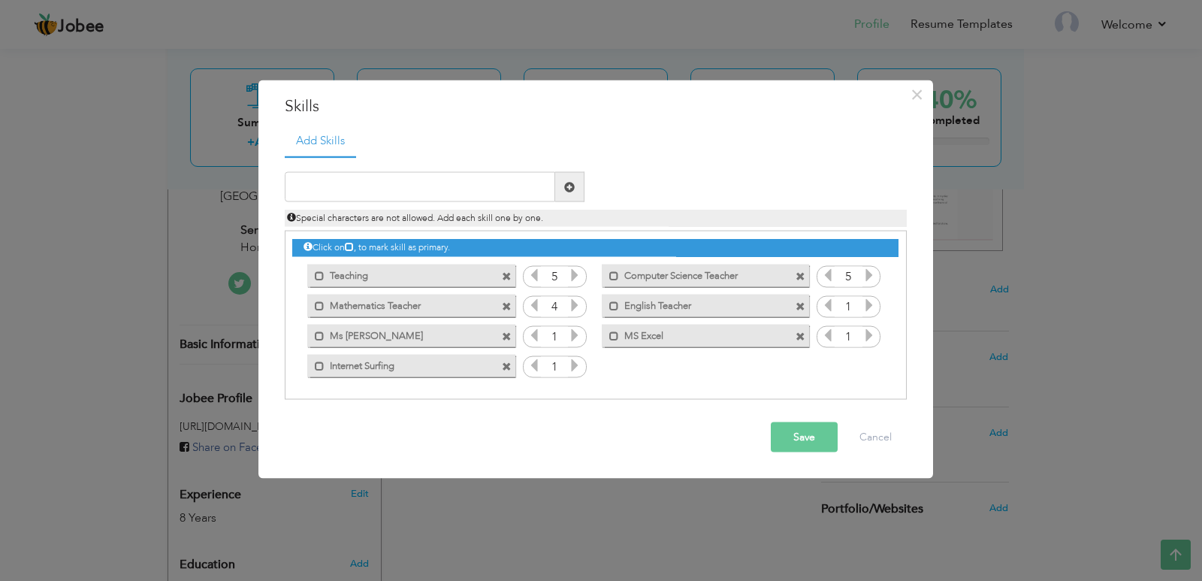
click at [570, 309] on icon at bounding box center [575, 305] width 14 height 14
click at [560, 302] on input "1" at bounding box center [555, 306] width 28 height 21
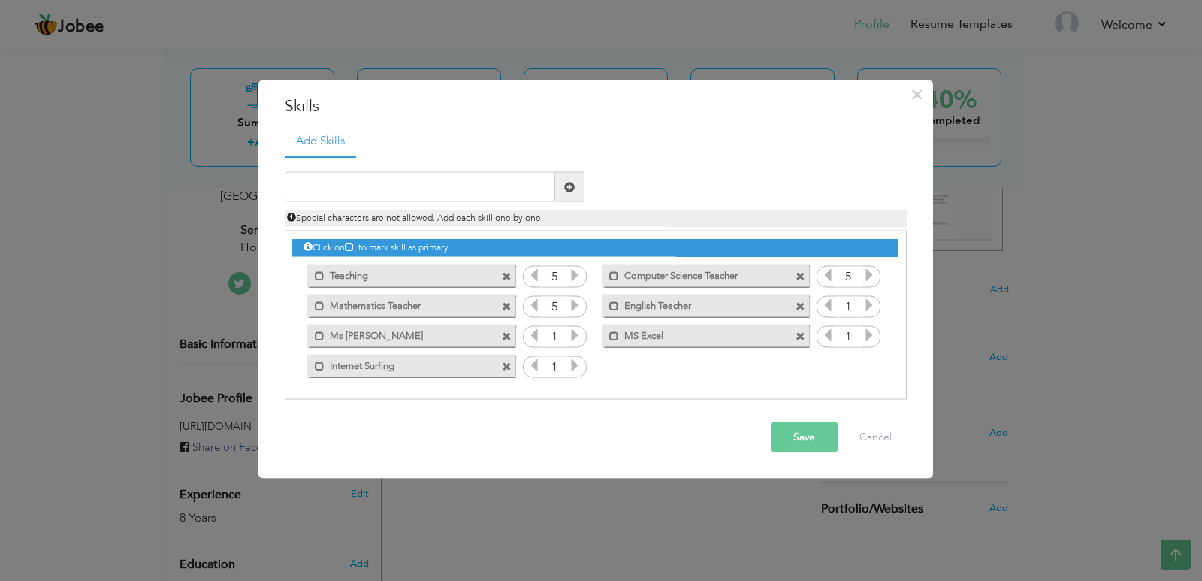
type input "5"
click at [874, 304] on icon at bounding box center [869, 305] width 14 height 14
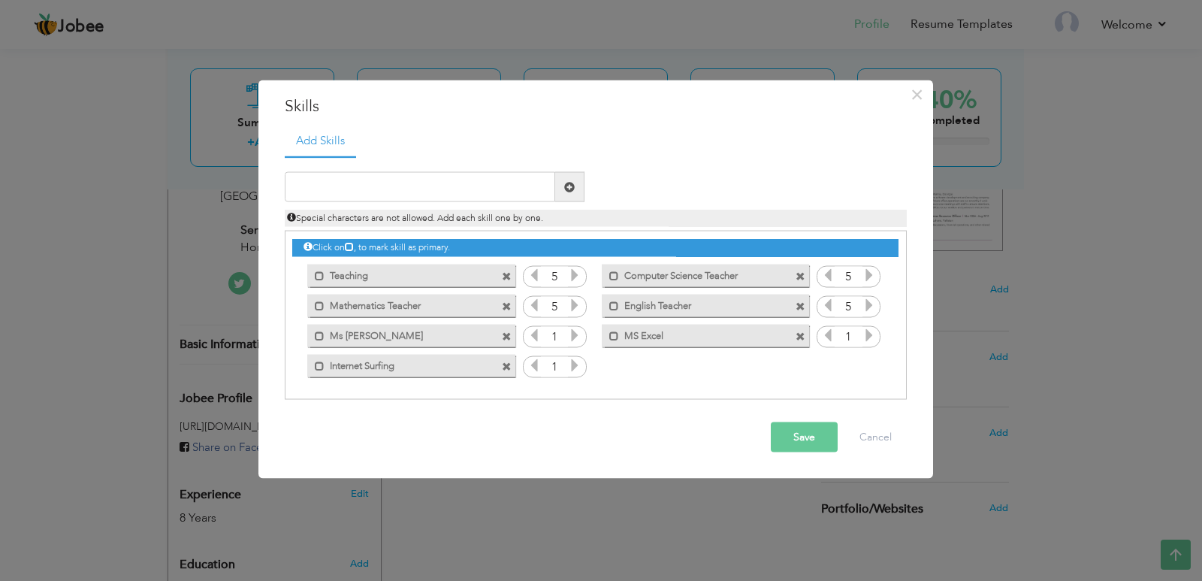
click at [874, 304] on icon at bounding box center [869, 305] width 14 height 14
click at [573, 330] on icon at bounding box center [575, 335] width 14 height 14
click at [581, 358] on icon at bounding box center [575, 365] width 14 height 14
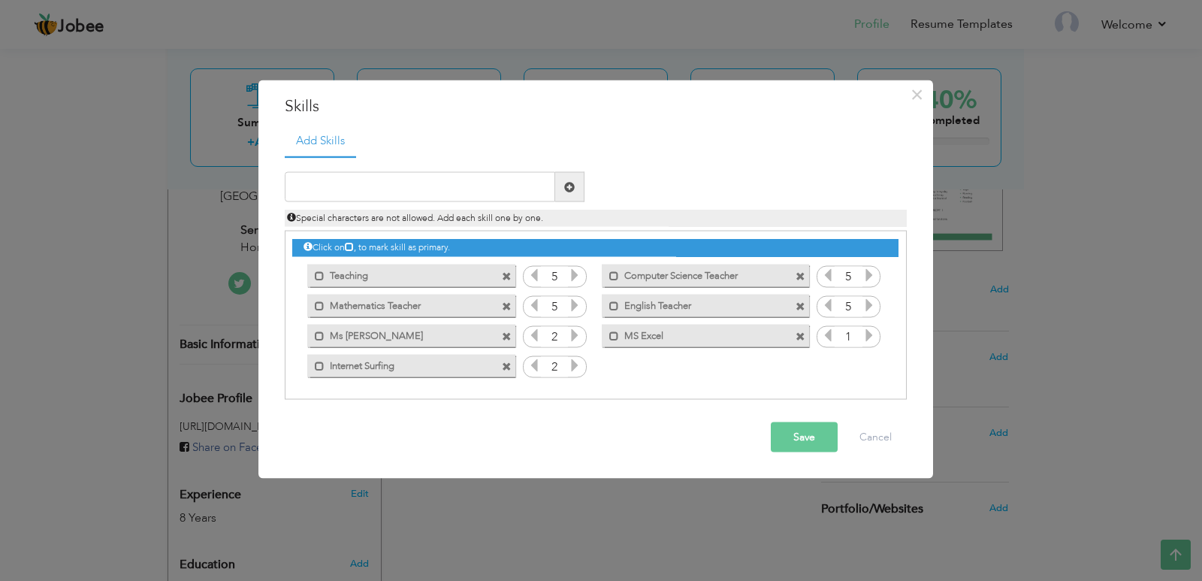
click at [581, 358] on icon at bounding box center [575, 365] width 14 height 14
click at [870, 334] on icon at bounding box center [869, 335] width 14 height 14
click at [812, 441] on button "Save" at bounding box center [804, 437] width 67 height 30
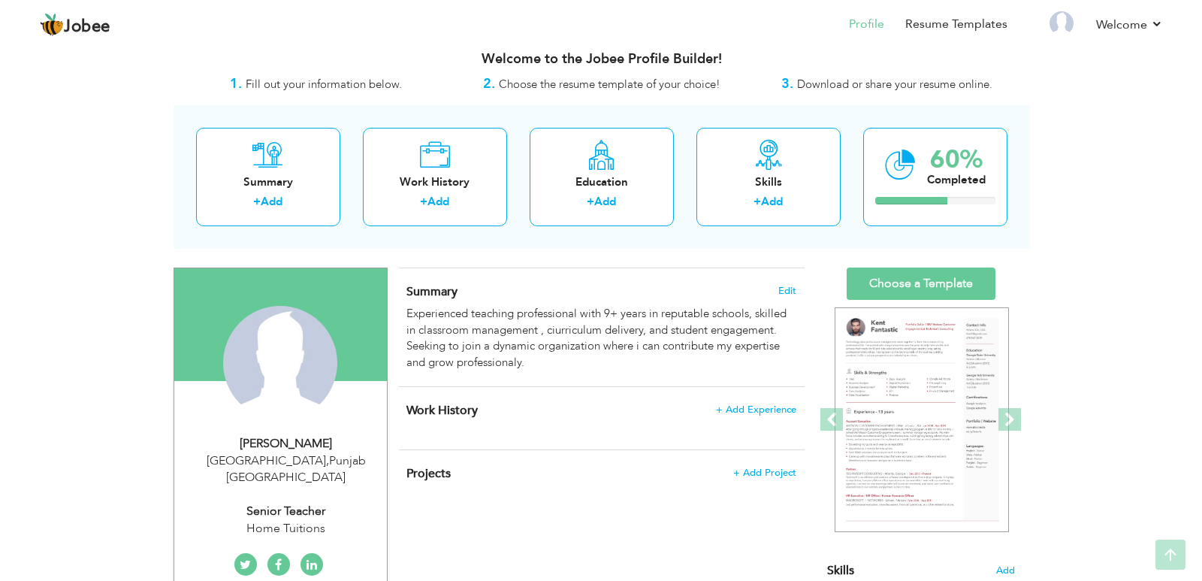
scroll to position [14, 0]
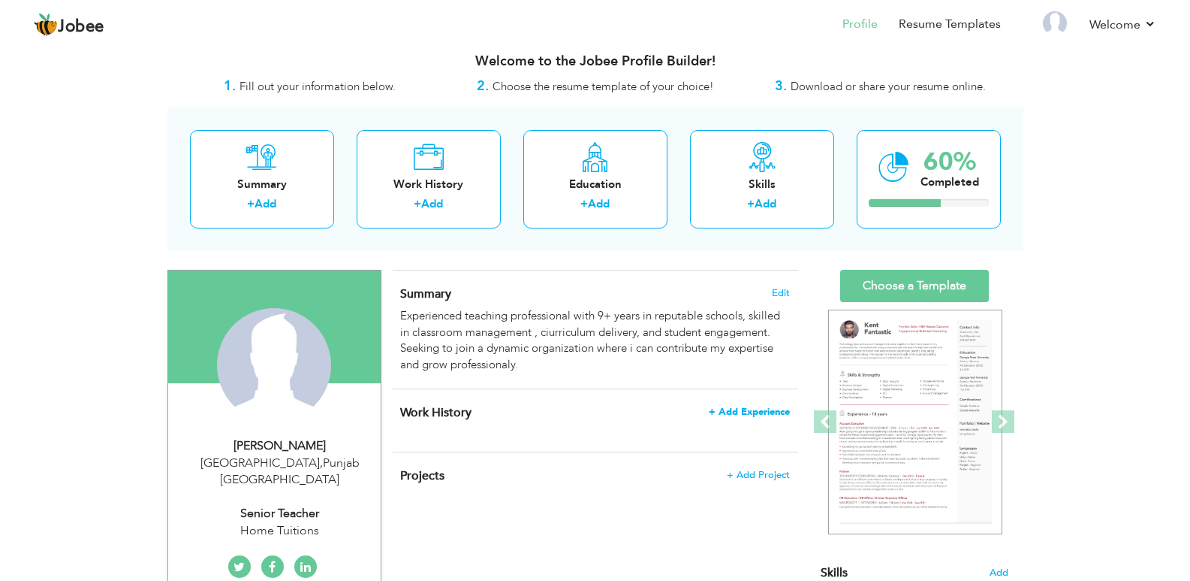
click at [737, 406] on span "+ Add Experience" at bounding box center [749, 411] width 81 height 11
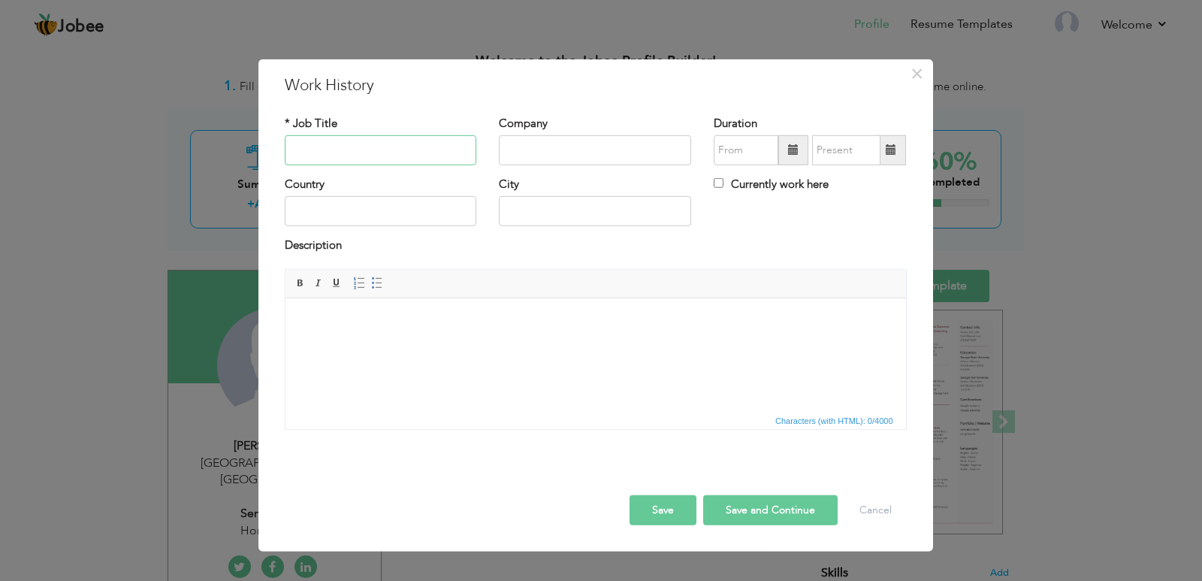
click at [408, 152] on input "text" at bounding box center [381, 150] width 192 height 30
type input "Quaid-e-Azam Higher Education School"
click at [406, 150] on input "Quaid-e-Azam Higher Education School" at bounding box center [381, 150] width 192 height 30
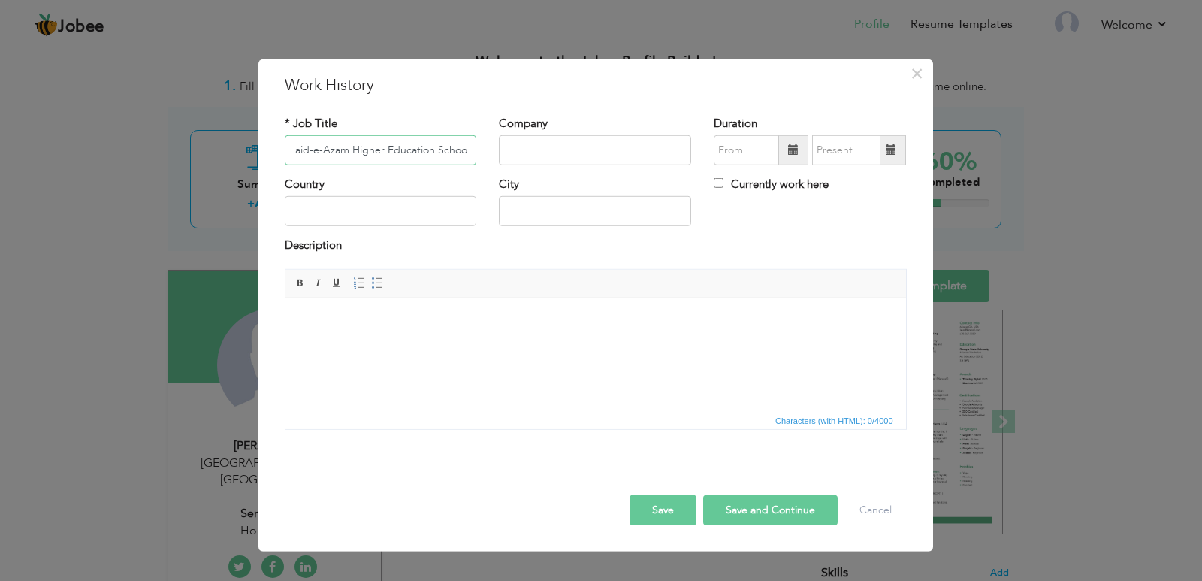
click at [406, 150] on input "Quaid-e-Azam Higher Education School" at bounding box center [381, 150] width 192 height 30
type input "Class Teacher"
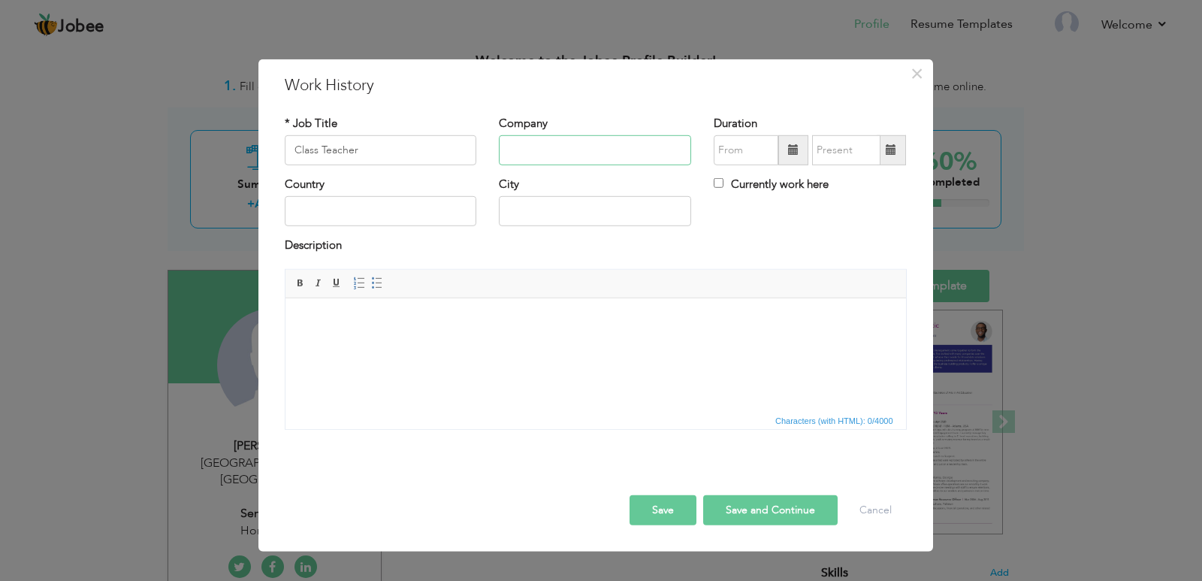
paste input "Quaid-e-Azam Higher Education School"
type input "Quaid-e-Azam Higher Education School"
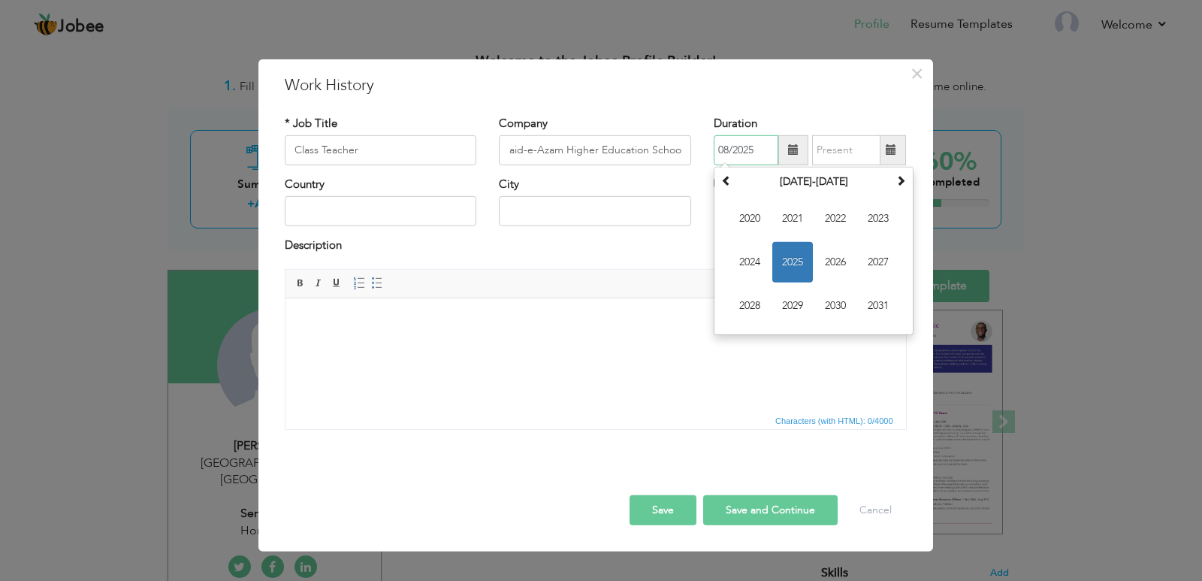
scroll to position [0, 0]
click at [728, 179] on span at bounding box center [726, 180] width 11 height 11
click at [752, 210] on span "2010" at bounding box center [749, 218] width 41 height 41
click at [800, 252] on span "Jun" at bounding box center [792, 262] width 41 height 41
type input "06/2010"
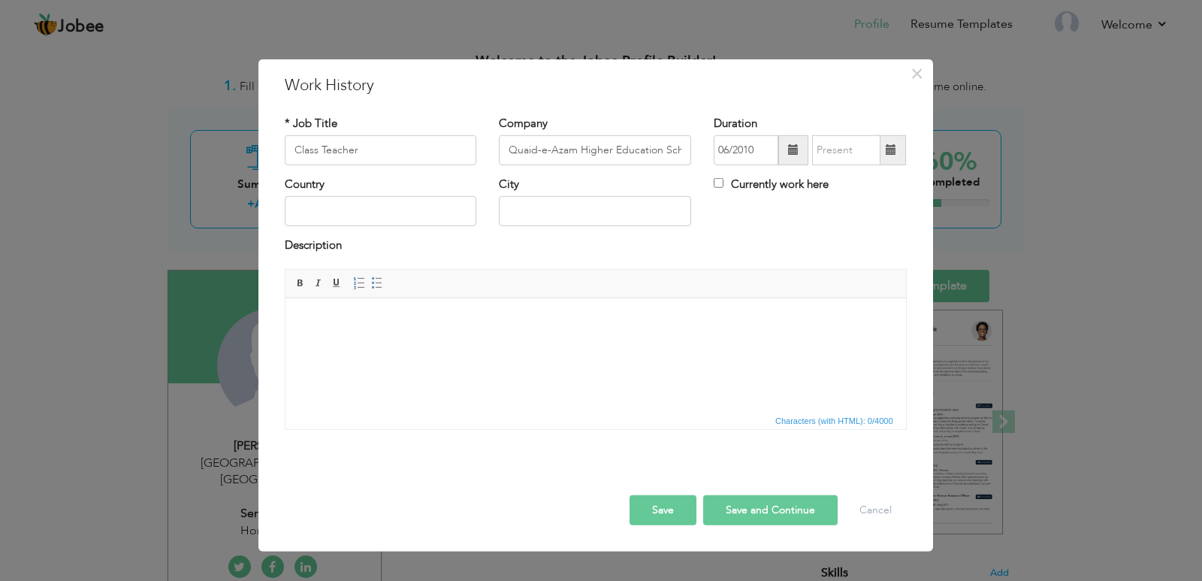
click at [888, 153] on span at bounding box center [891, 149] width 11 height 11
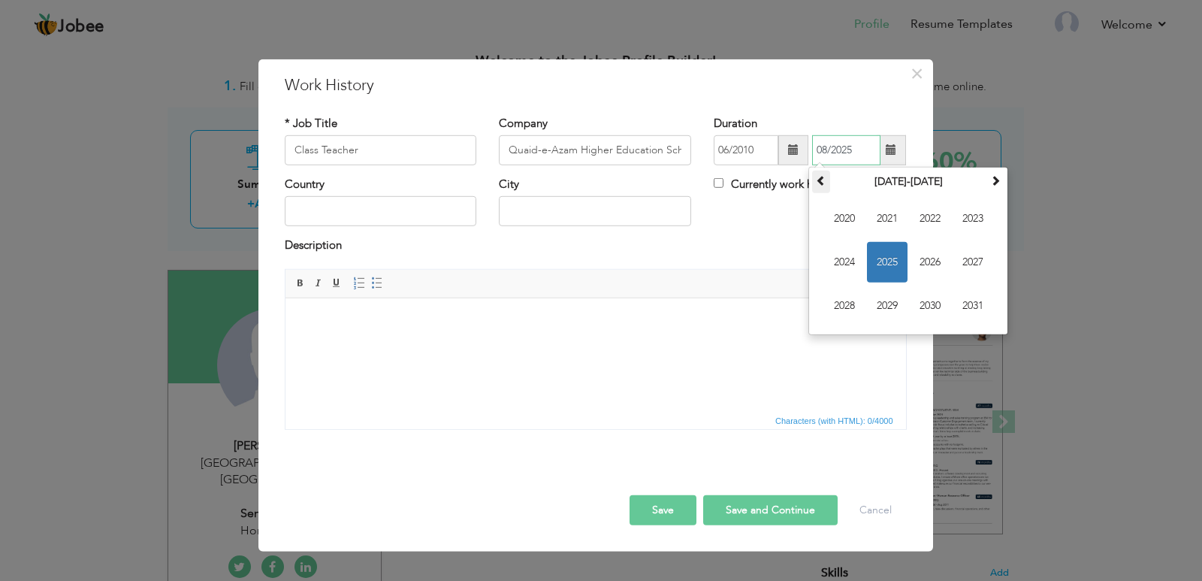
click at [822, 181] on span at bounding box center [821, 180] width 11 height 11
click at [996, 185] on span at bounding box center [995, 180] width 11 height 11
click at [890, 263] on span "2015" at bounding box center [887, 262] width 41 height 41
click at [889, 267] on span "Jun" at bounding box center [887, 262] width 41 height 41
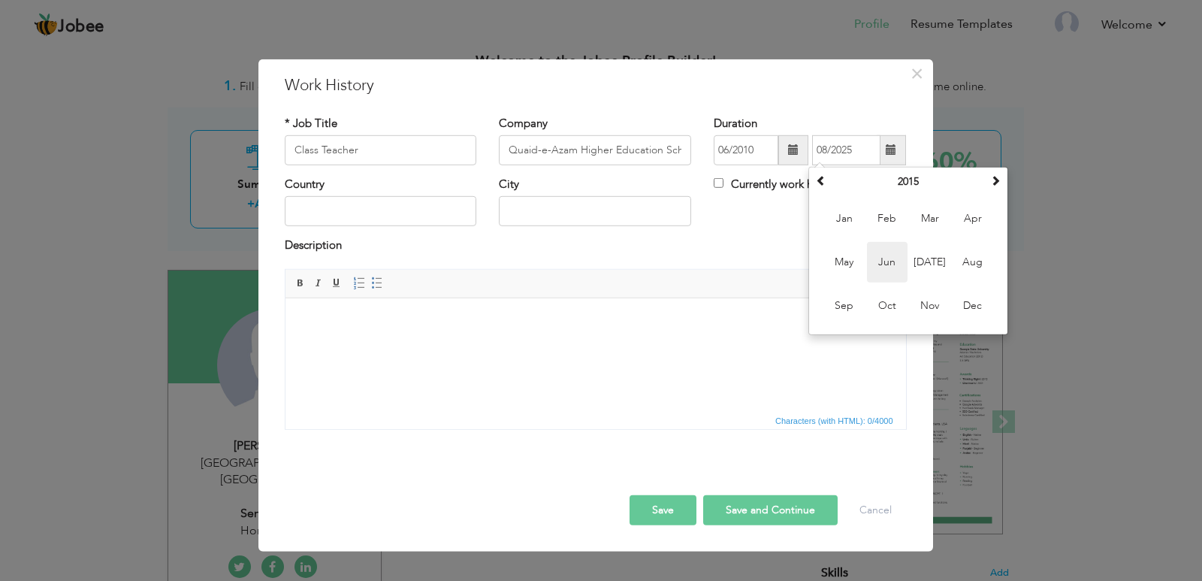
type input "06/2015"
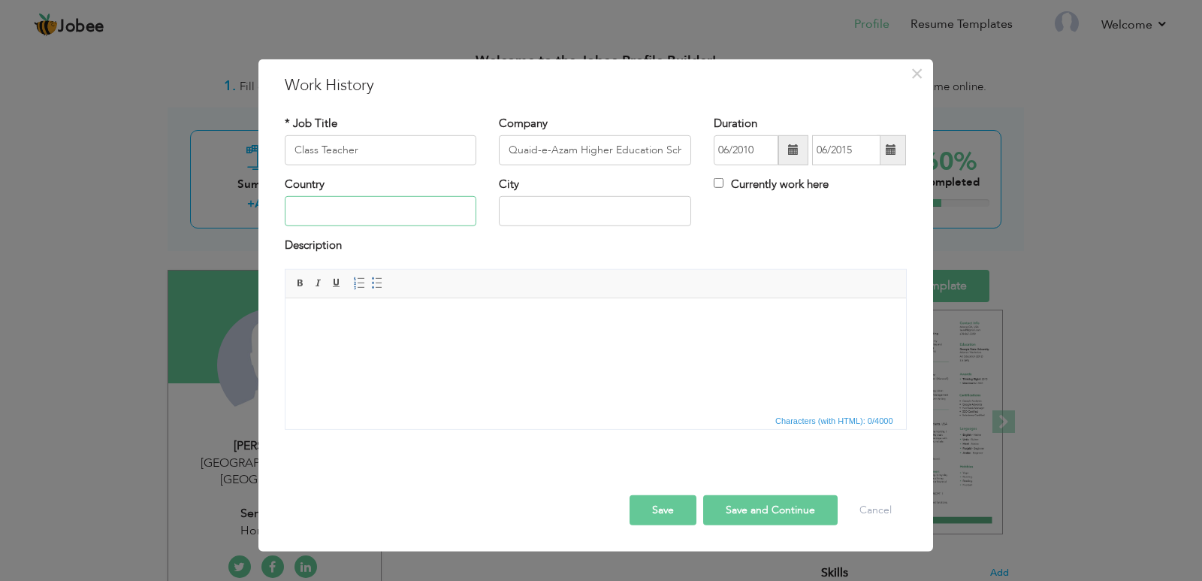
click at [382, 224] on input "text" at bounding box center [381, 211] width 192 height 30
type input "Pakitan"
click at [391, 343] on html at bounding box center [595, 320] width 620 height 46
click at [557, 223] on input "[GEOGRAPHIC_DATA]" at bounding box center [595, 211] width 192 height 30
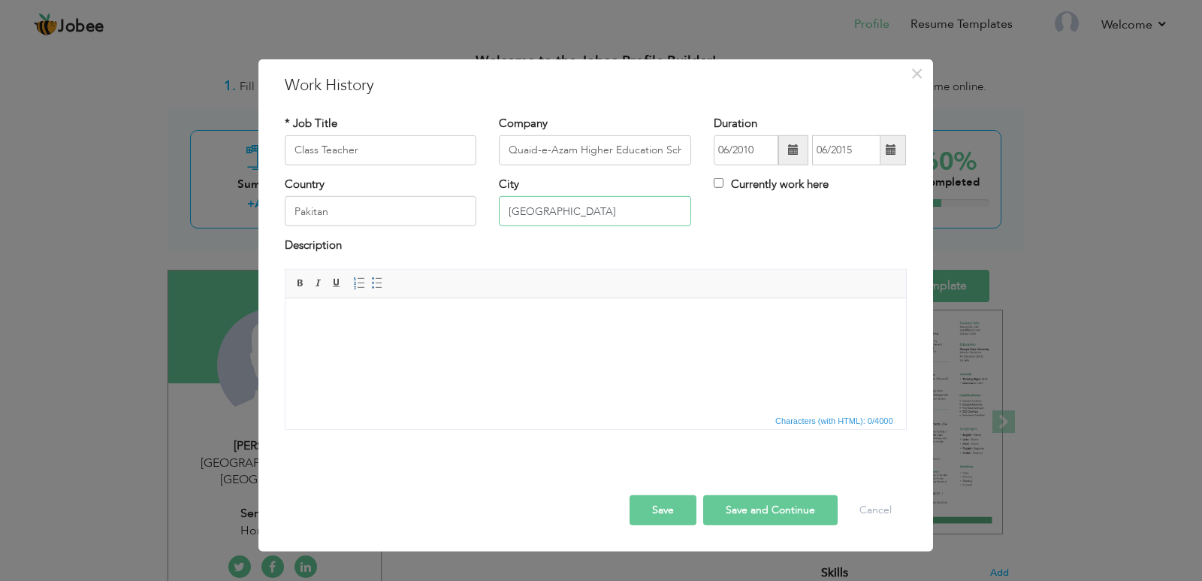
click at [557, 223] on input "[GEOGRAPHIC_DATA]" at bounding box center [595, 211] width 192 height 30
type input "Gujranwala"
click at [482, 431] on div "Rich Text Editor, workEditor Editor toolbars Basic Styles Bold Italic Underline…" at bounding box center [595, 355] width 644 height 172
click at [483, 430] on div "Rich Text Editor, workEditor Editor toolbars Basic Styles Bold Italic Underline…" at bounding box center [595, 355] width 644 height 172
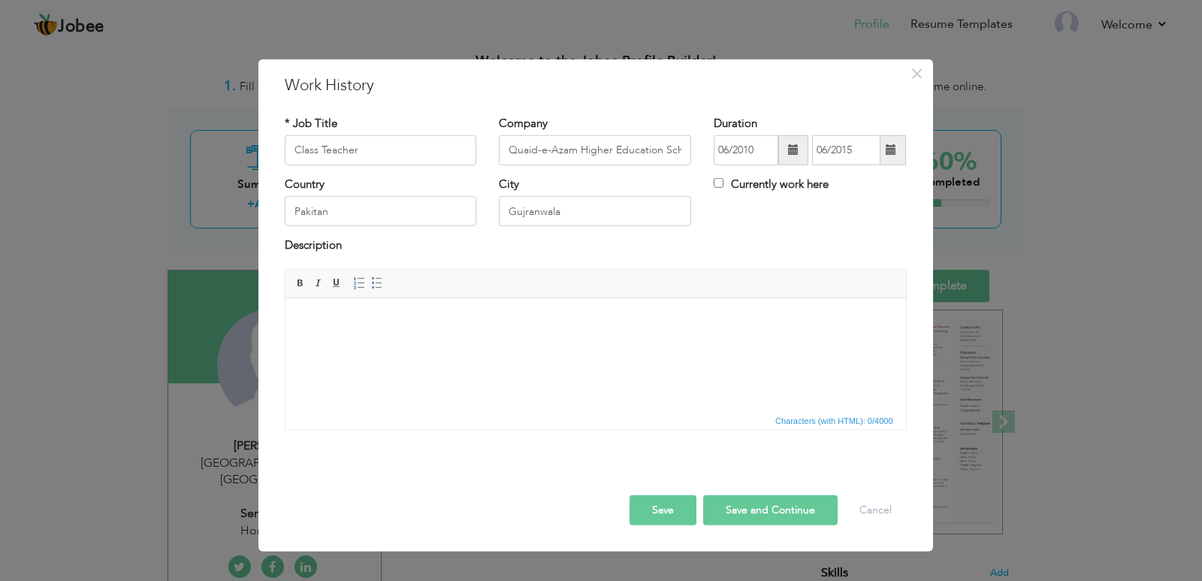
click at [486, 343] on html at bounding box center [595, 320] width 620 height 46
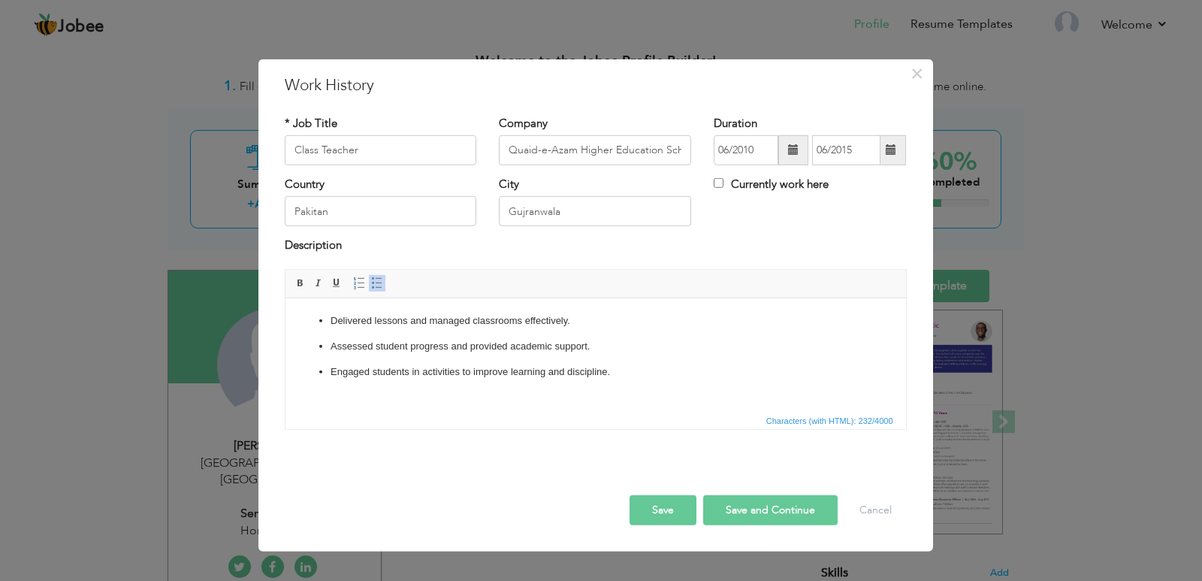
click at [673, 505] on button "Save" at bounding box center [662, 510] width 67 height 30
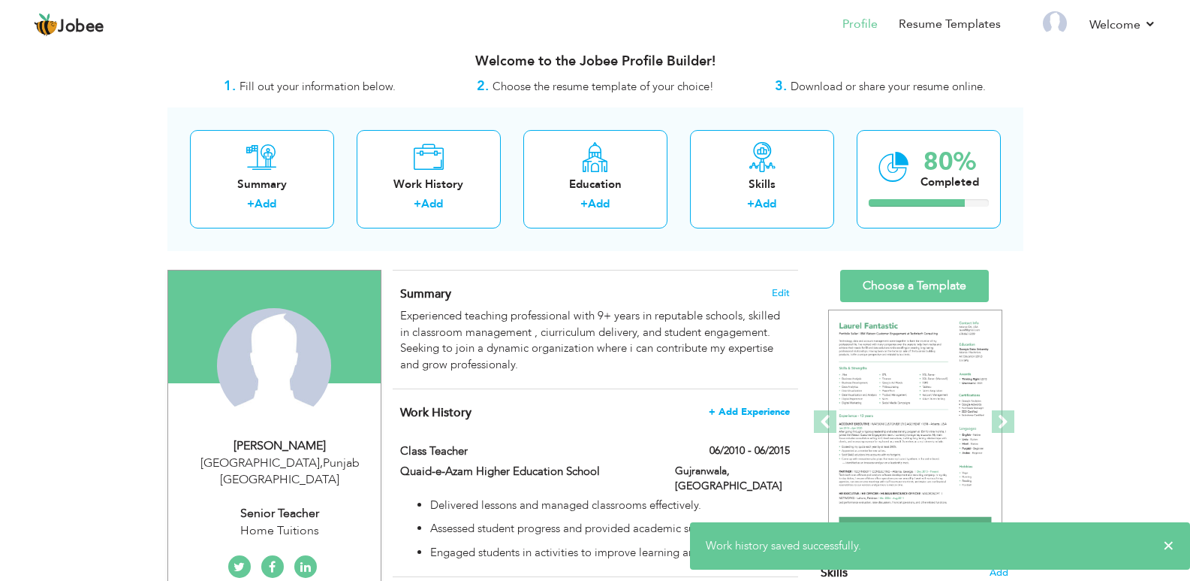
click at [769, 412] on span "+ Add Experience" at bounding box center [749, 411] width 81 height 11
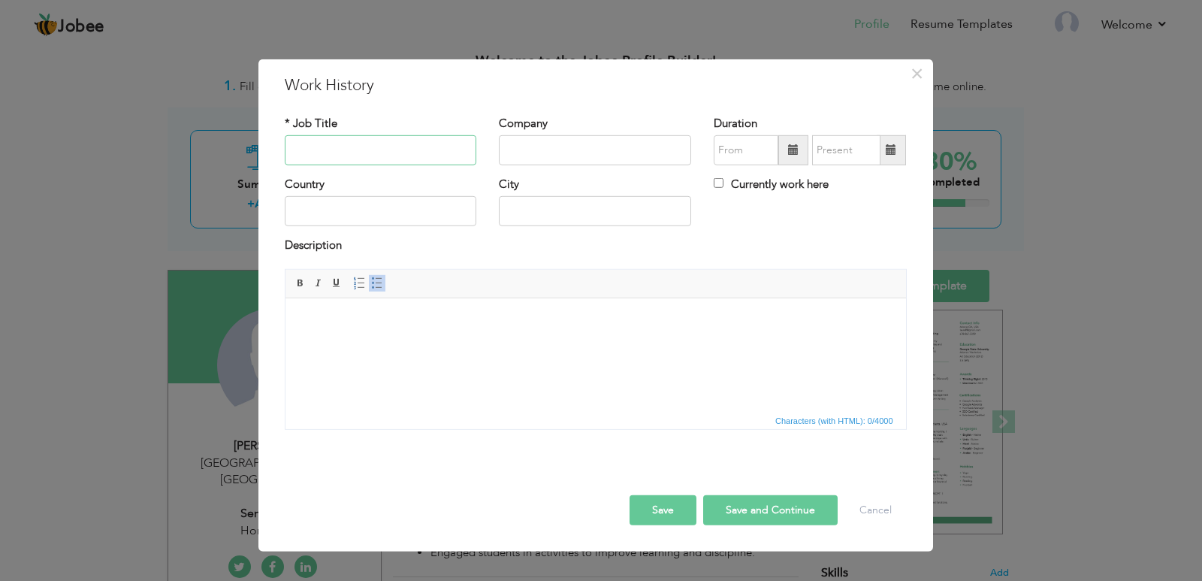
click at [431, 159] on input "text" at bounding box center [381, 150] width 192 height 30
type input "A"
click at [391, 151] on input "Focus Public High Sxhool" at bounding box center [381, 150] width 192 height 30
type input "Focus [GEOGRAPHIC_DATA]"
click at [391, 150] on input "Focus [GEOGRAPHIC_DATA]" at bounding box center [381, 150] width 192 height 30
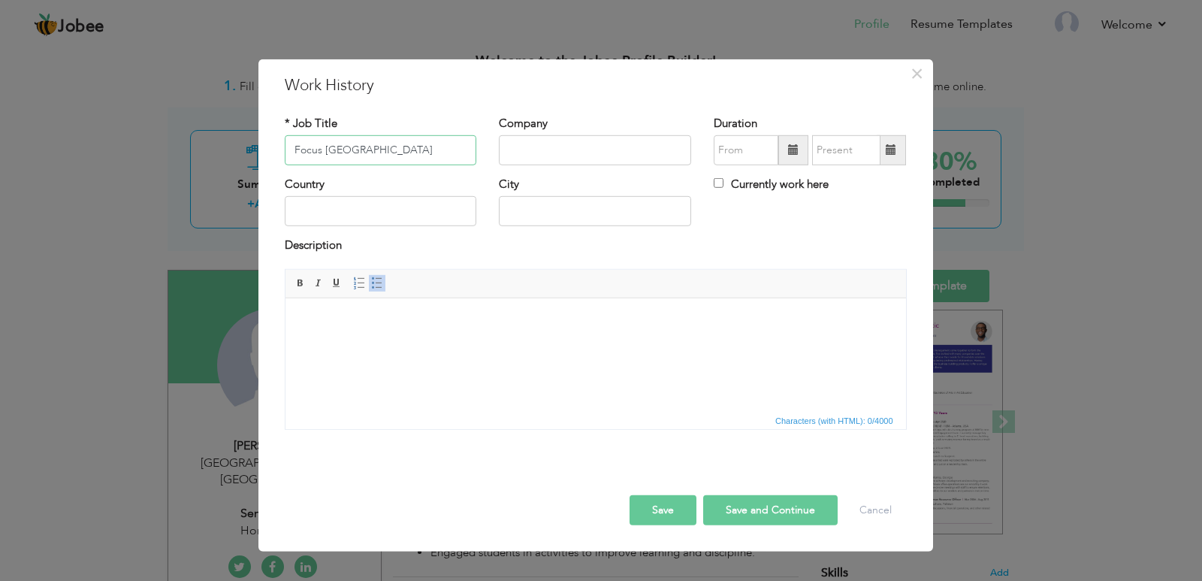
click at [391, 150] on input "Focus [GEOGRAPHIC_DATA]" at bounding box center [381, 150] width 192 height 30
click at [299, 149] on input "Class Teacher" at bounding box center [381, 150] width 192 height 30
click at [389, 150] on input "Higher Secondary Class Teacher" at bounding box center [381, 150] width 192 height 30
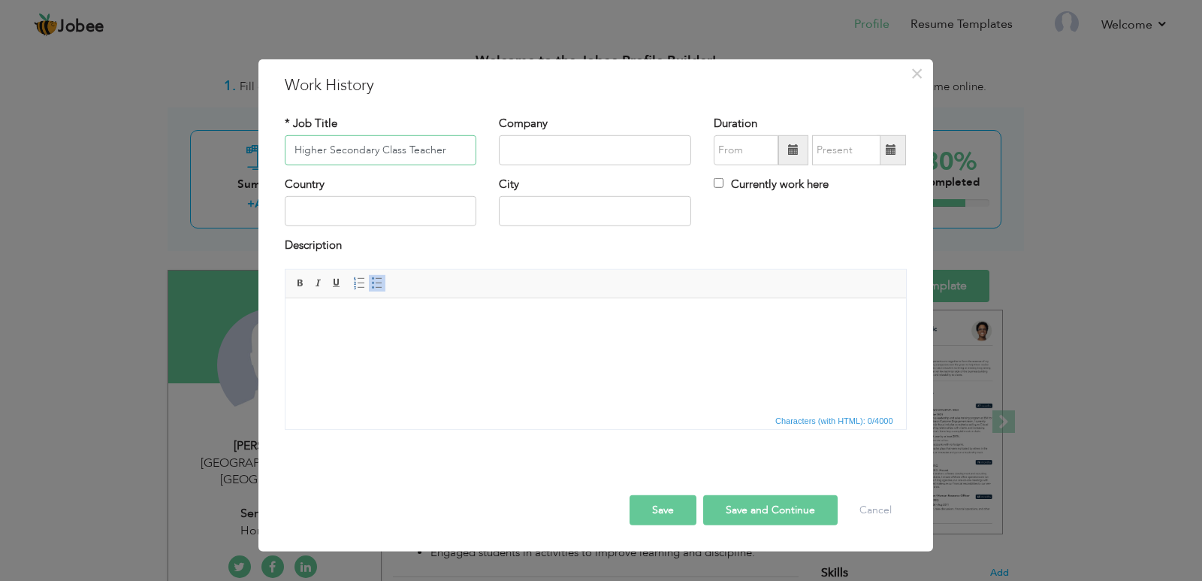
click at [389, 150] on input "Higher Secondary Class Teacher" at bounding box center [381, 150] width 192 height 30
type input "Higher Secondary Teacher"
click at [551, 144] on input "text" at bounding box center [595, 150] width 192 height 30
paste input "Focus [GEOGRAPHIC_DATA]"
type input "Focus [GEOGRAPHIC_DATA]"
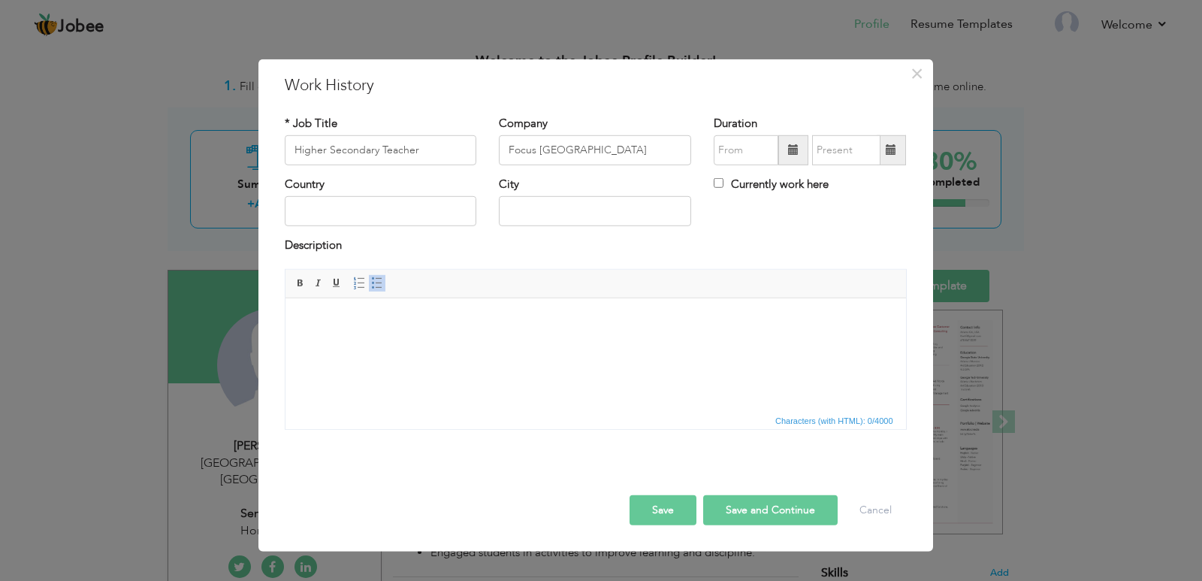
click at [800, 155] on span at bounding box center [793, 150] width 30 height 30
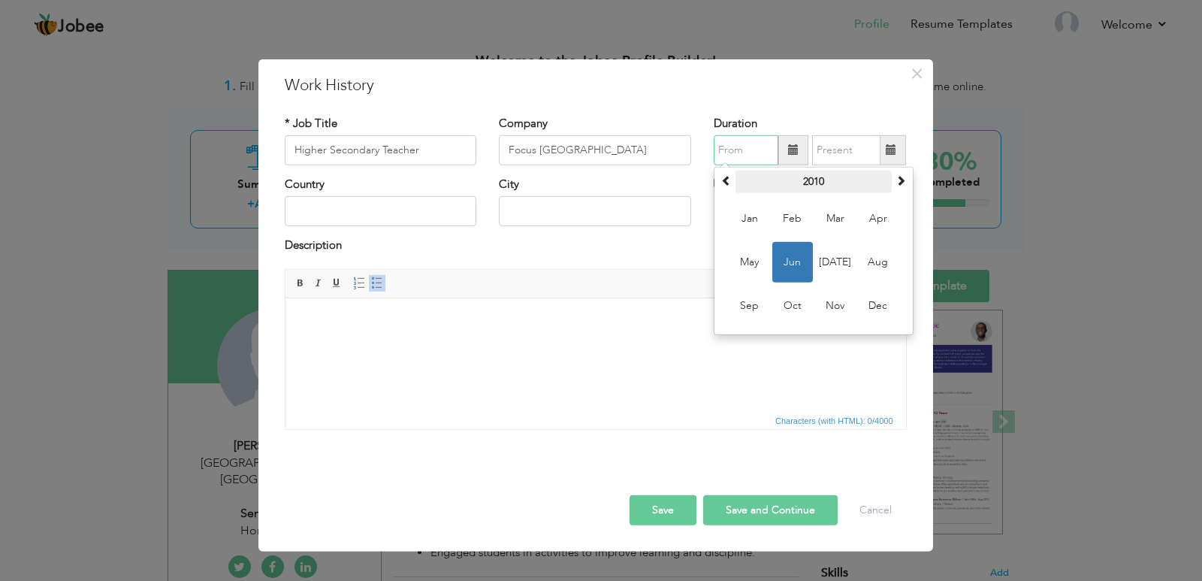
click at [775, 180] on th "2010" at bounding box center [813, 181] width 156 height 23
drag, startPoint x: 775, startPoint y: 179, endPoint x: 901, endPoint y: 179, distance: 125.4
click at [901, 179] on tr "2005-2016" at bounding box center [813, 181] width 192 height 23
click at [901, 179] on span at bounding box center [900, 180] width 11 height 11
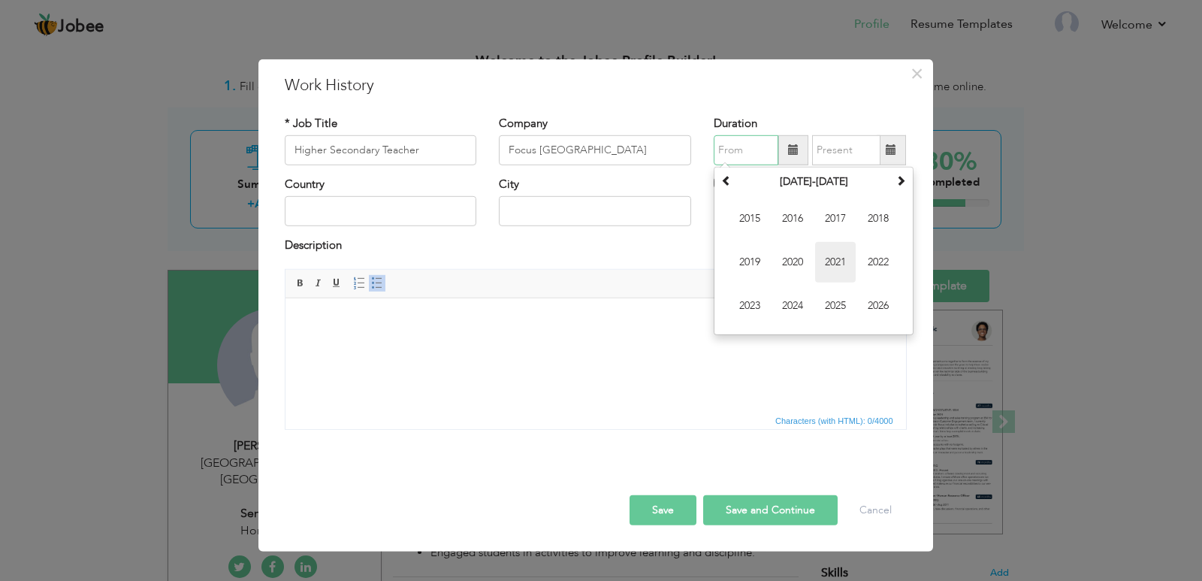
click at [844, 266] on span "2021" at bounding box center [835, 262] width 41 height 41
click at [870, 263] on span "Aug" at bounding box center [878, 262] width 41 height 41
type input "08/2021"
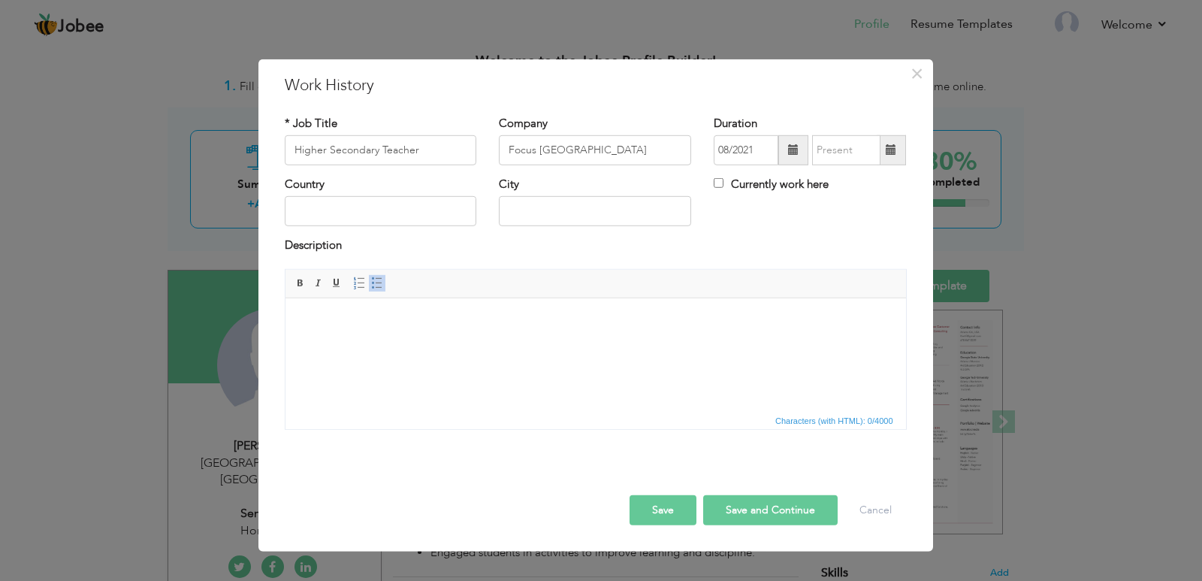
click at [883, 158] on span at bounding box center [890, 150] width 29 height 30
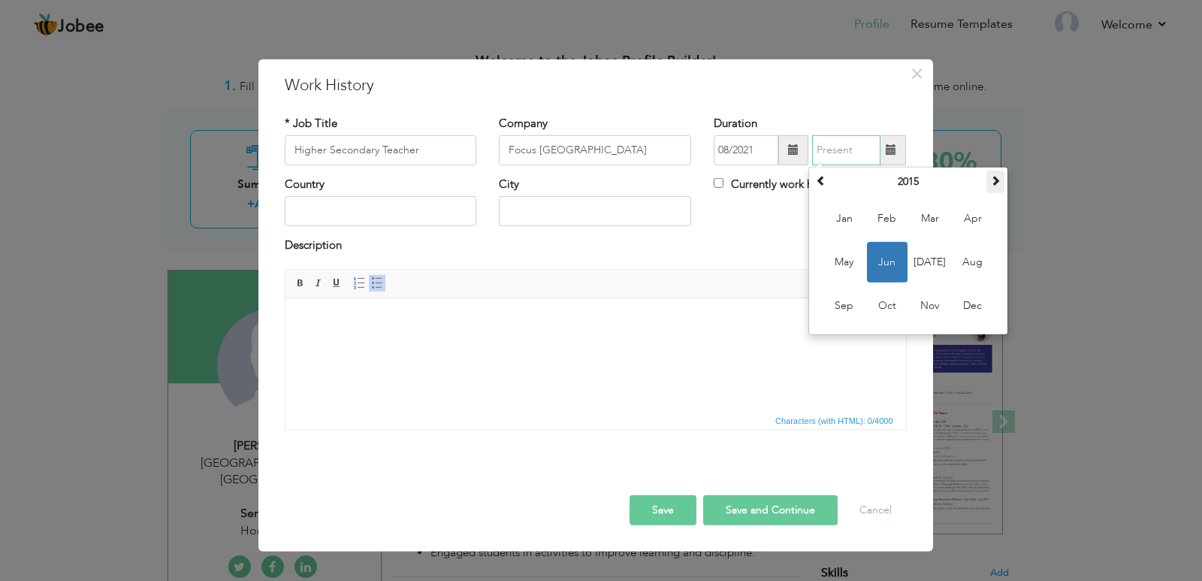
click at [994, 177] on span at bounding box center [995, 180] width 11 height 11
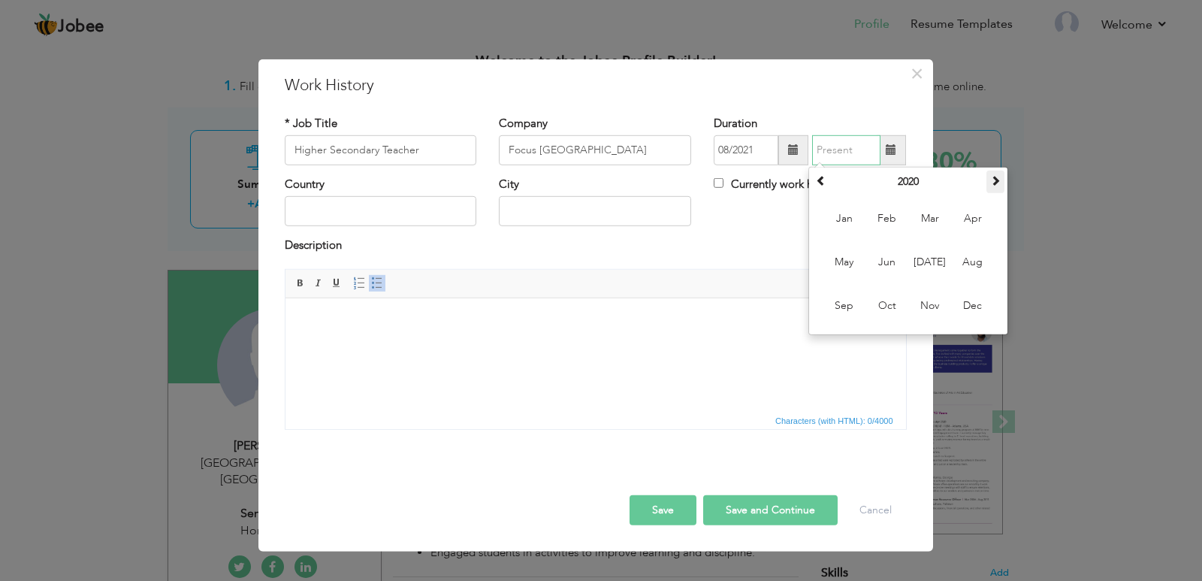
click at [994, 177] on span at bounding box center [995, 180] width 11 height 11
click at [993, 177] on span at bounding box center [995, 180] width 11 height 11
click at [987, 184] on th at bounding box center [995, 181] width 18 height 23
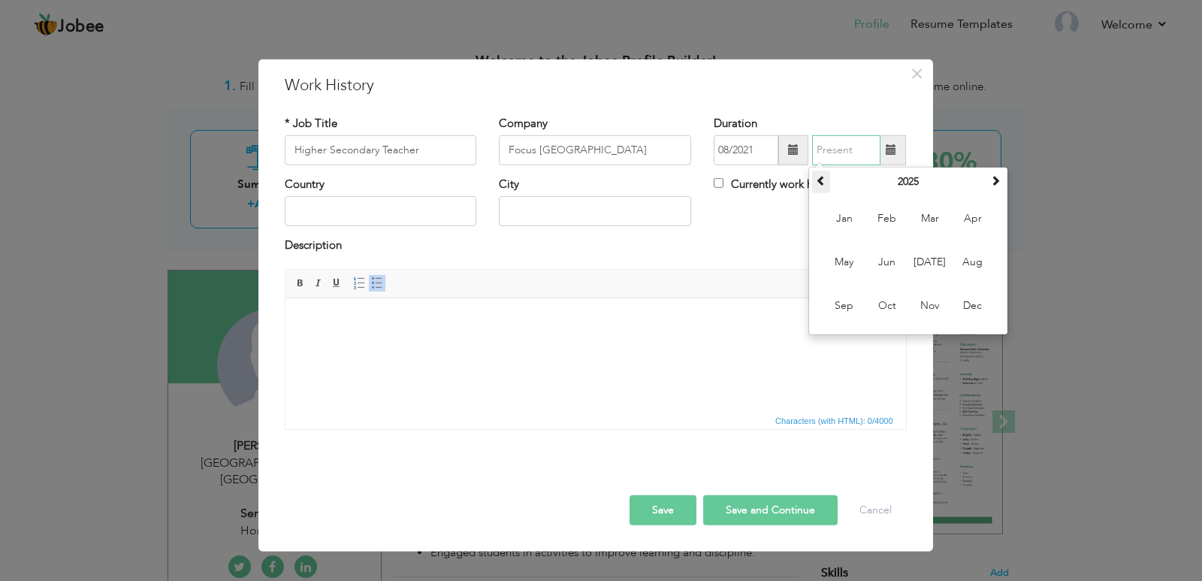
click at [821, 180] on span at bounding box center [821, 180] width 11 height 11
click at [985, 315] on span "Dec" at bounding box center [972, 305] width 41 height 41
type input "12/2024"
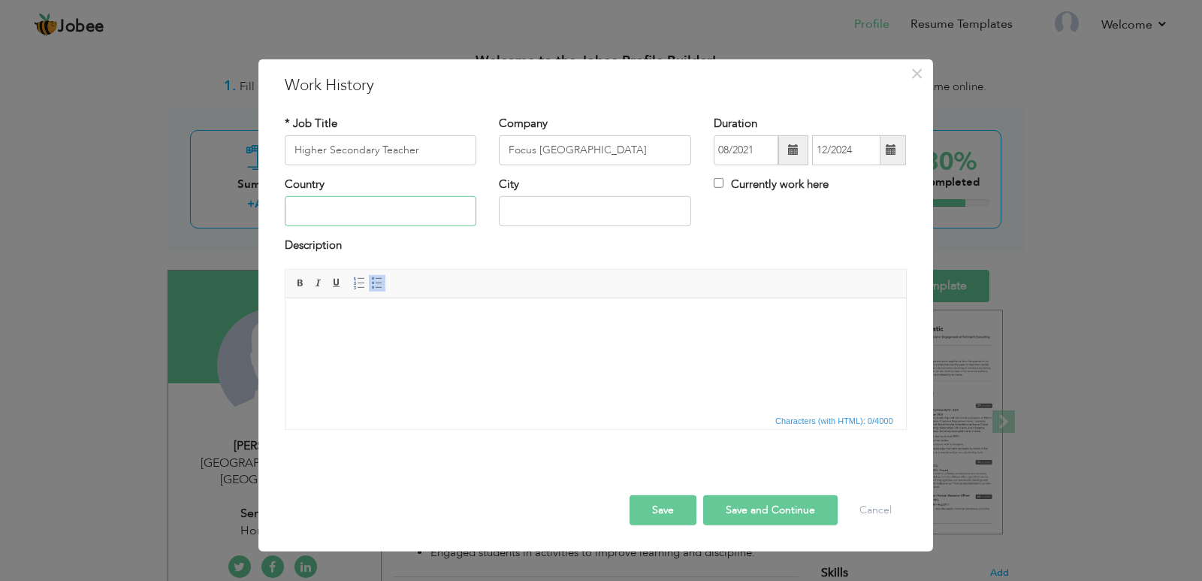
click at [388, 203] on input "text" at bounding box center [381, 211] width 192 height 30
type input "[GEOGRAPHIC_DATA]"
type input "g"
type input "Gujranwala"
click at [442, 322] on body at bounding box center [595, 320] width 590 height 16
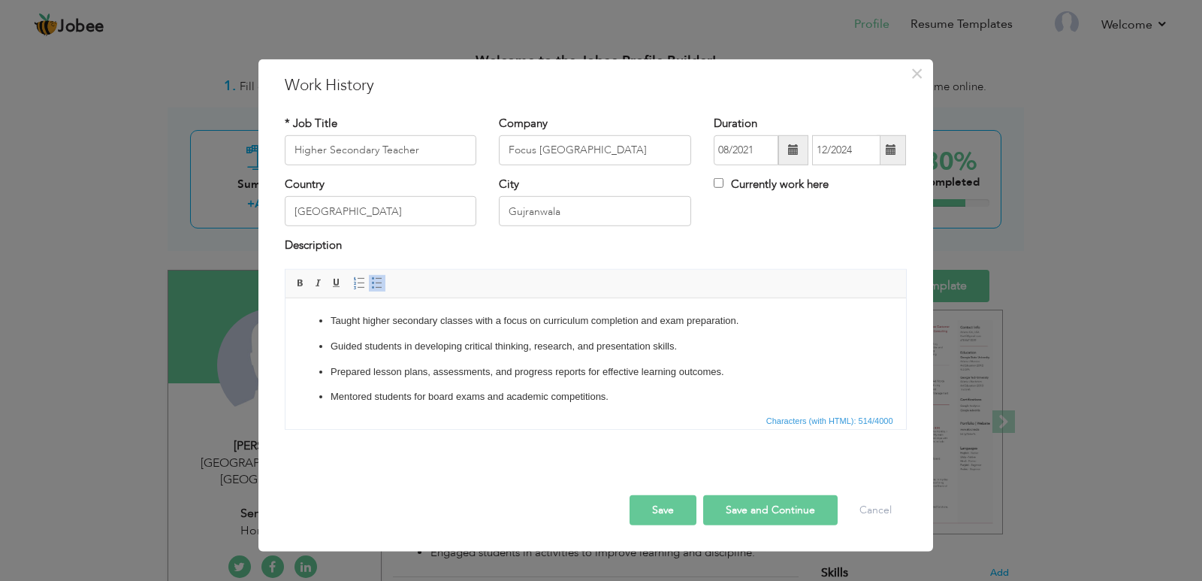
scroll to position [17, 0]
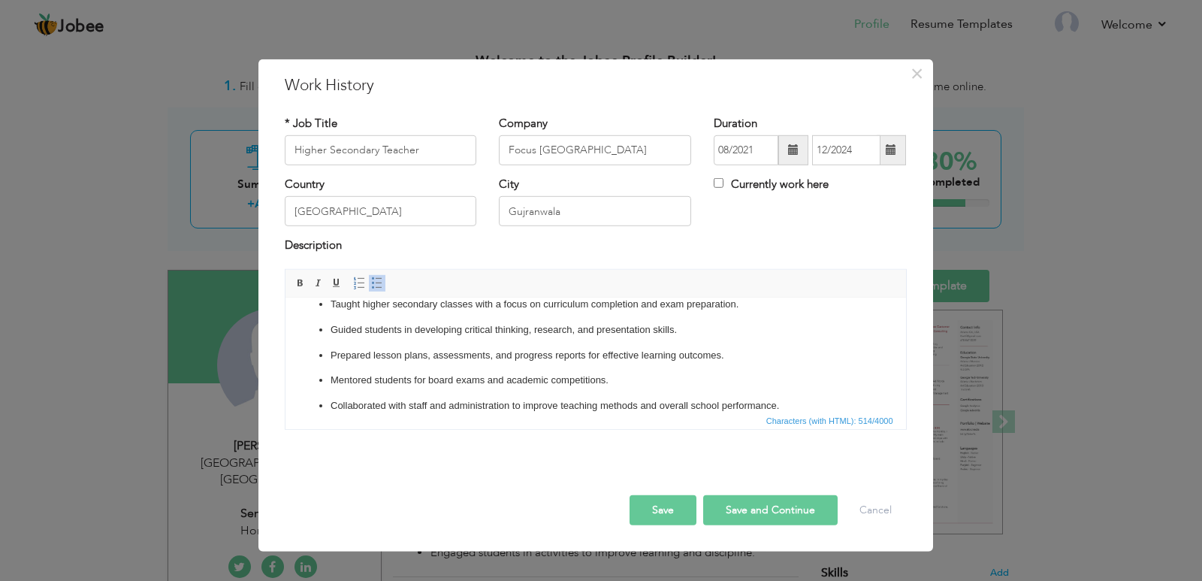
click at [686, 504] on button "Save" at bounding box center [662, 510] width 67 height 30
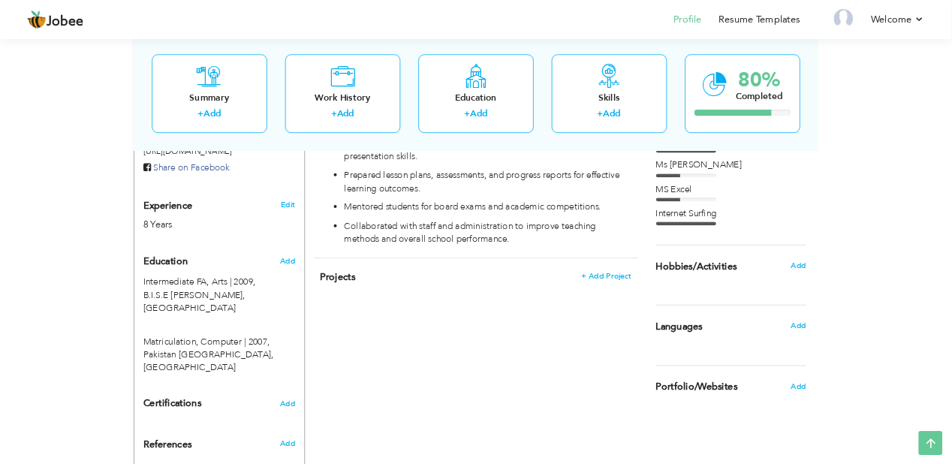
scroll to position [535, 0]
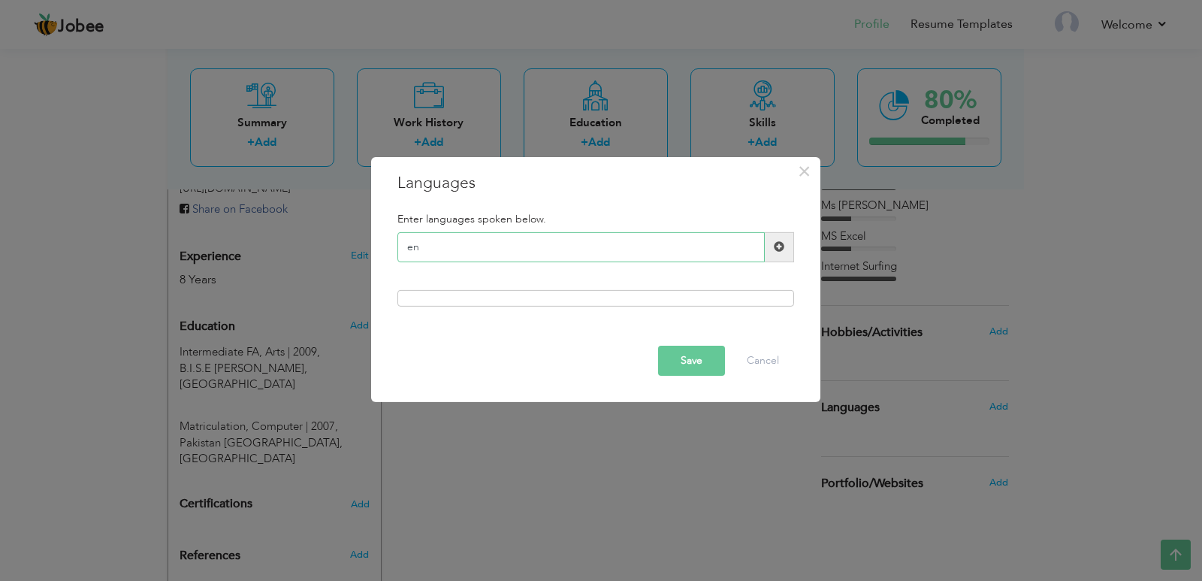
type input "e"
type input "English"
click at [783, 255] on span at bounding box center [779, 247] width 29 height 30
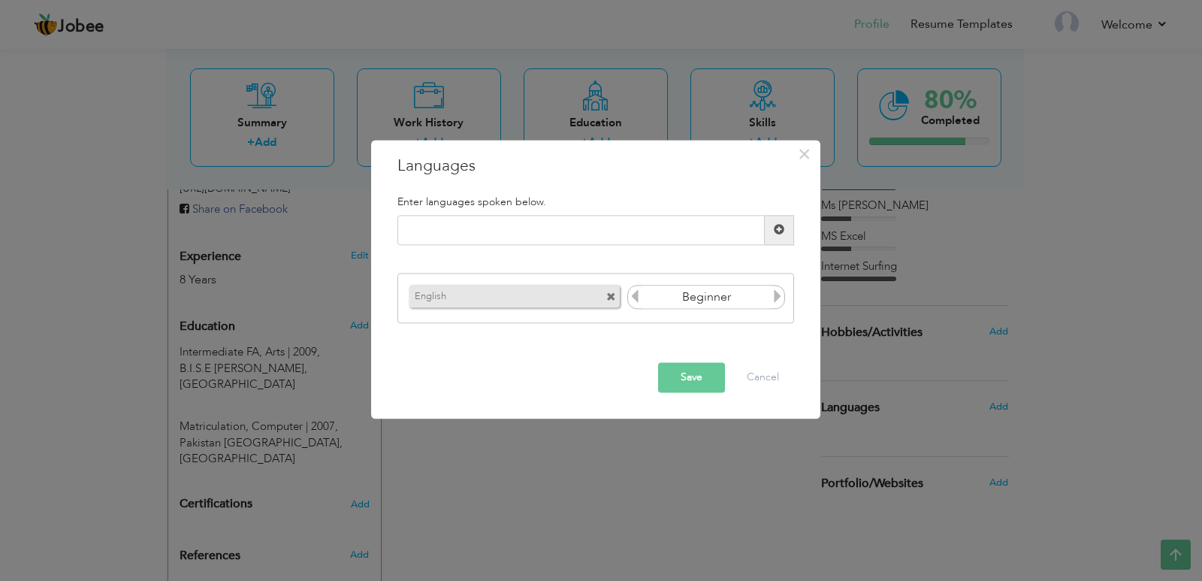
click at [781, 300] on icon at bounding box center [778, 297] width 14 height 14
click at [637, 298] on icon at bounding box center [635, 297] width 14 height 14
click at [607, 226] on input "text" at bounding box center [580, 230] width 367 height 30
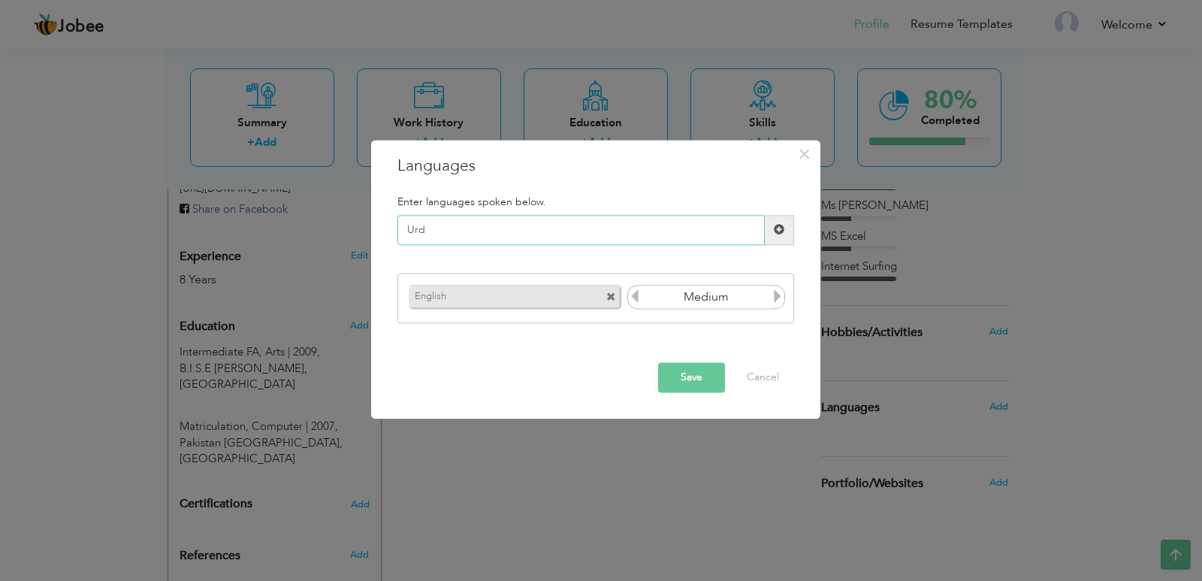
type input "Urdu"
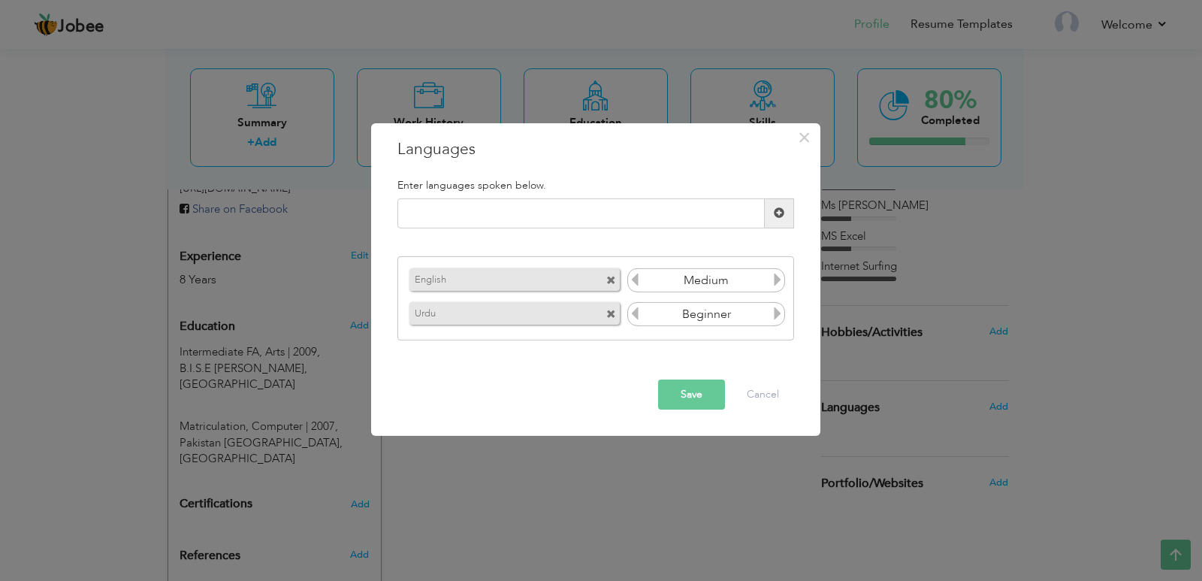
click at [777, 317] on icon at bounding box center [778, 313] width 14 height 14
click at [706, 403] on button "Save" at bounding box center [691, 394] width 67 height 30
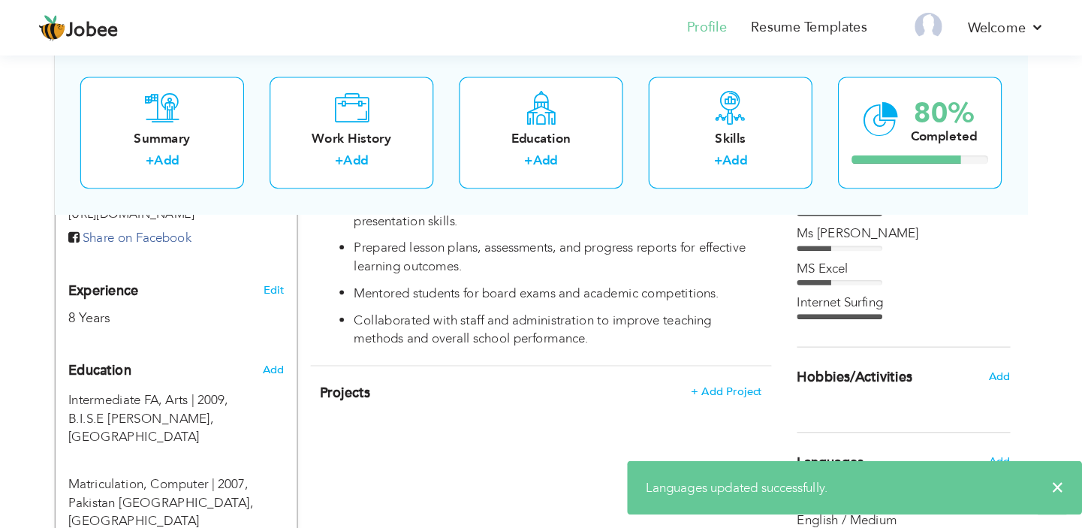
scroll to position [534, 0]
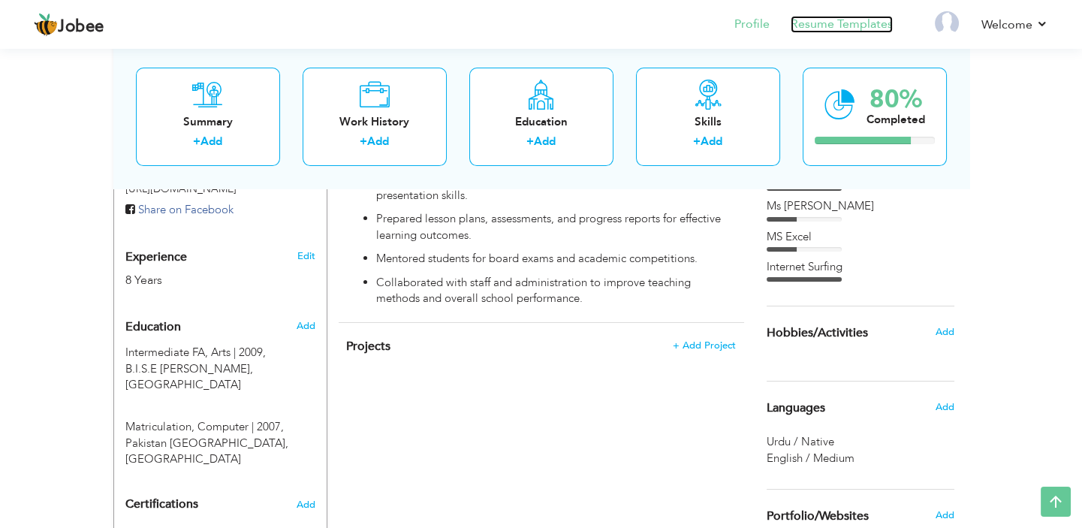
click at [858, 24] on link "Resume Templates" at bounding box center [842, 24] width 102 height 17
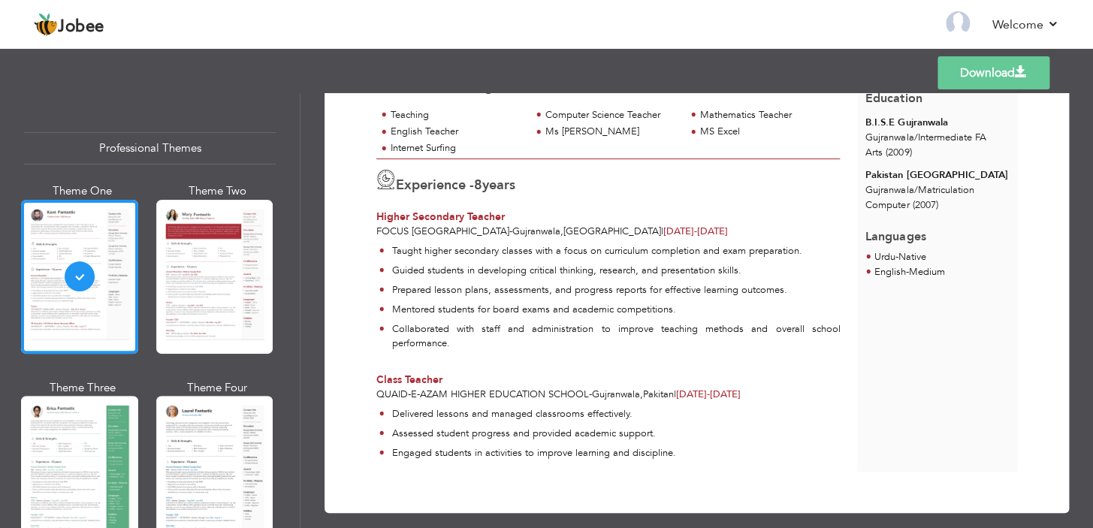
scroll to position [209, 0]
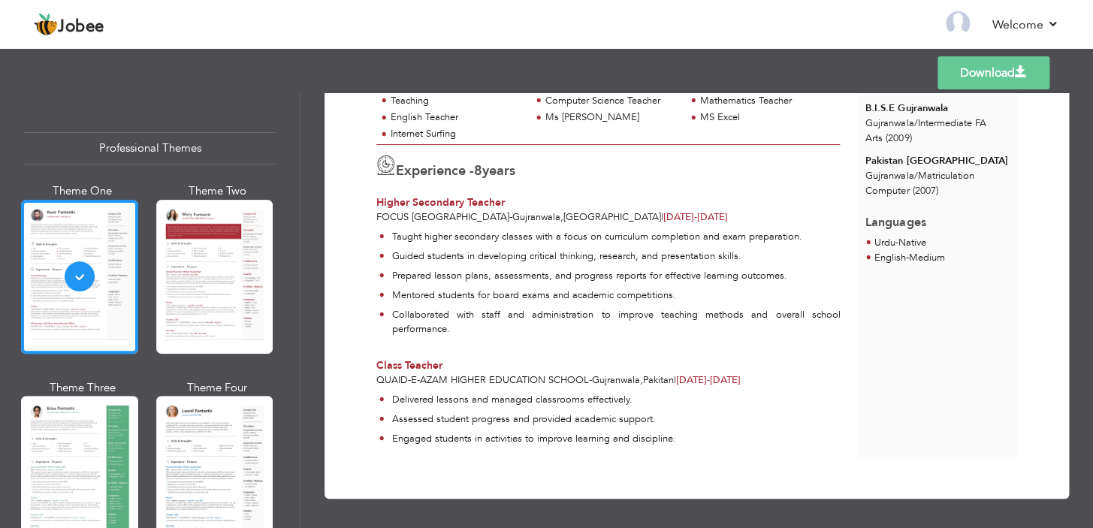
click at [255, 259] on div at bounding box center [214, 277] width 117 height 154
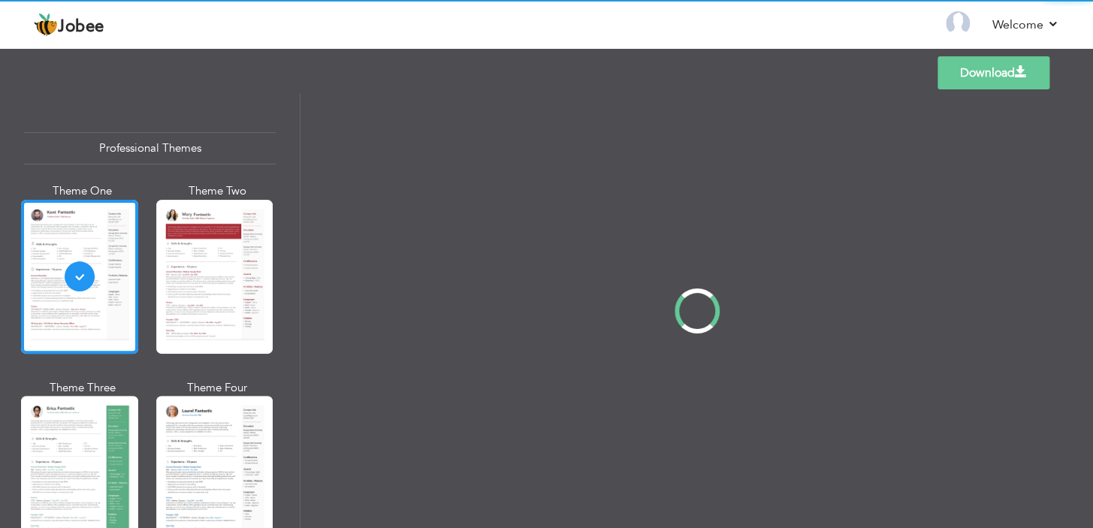
scroll to position [0, 0]
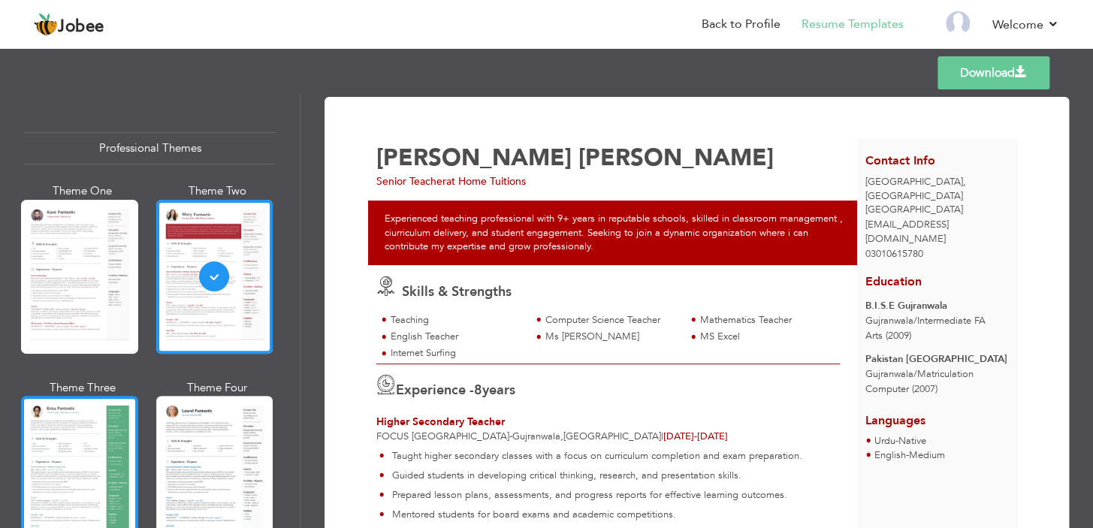
click at [59, 496] on div at bounding box center [79, 473] width 117 height 154
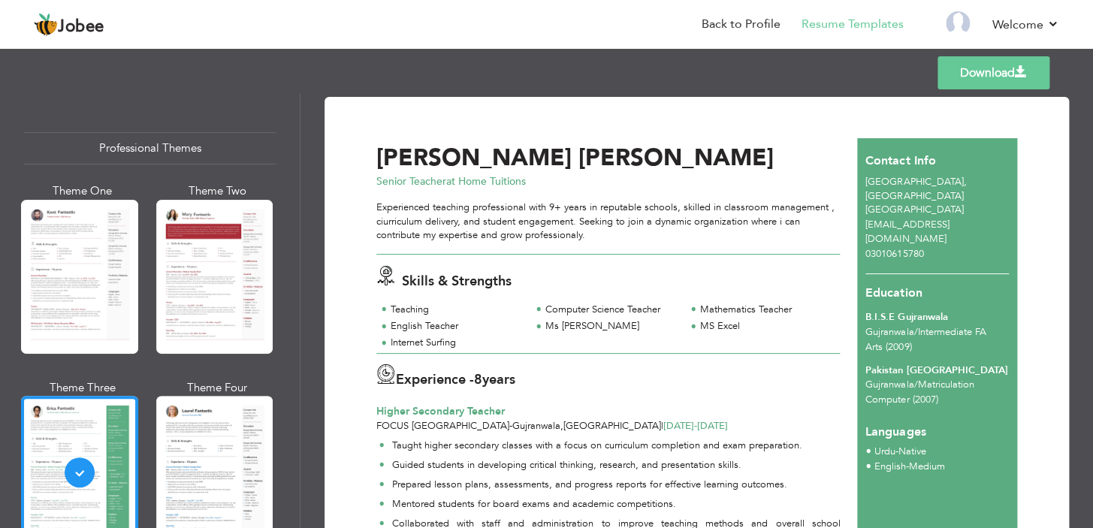
click at [557, 348] on div "Download Ayesha Salman Senior Teacher at Home Tuitions Teaching Ms word" at bounding box center [696, 310] width 792 height 435
click at [217, 492] on div at bounding box center [214, 473] width 117 height 154
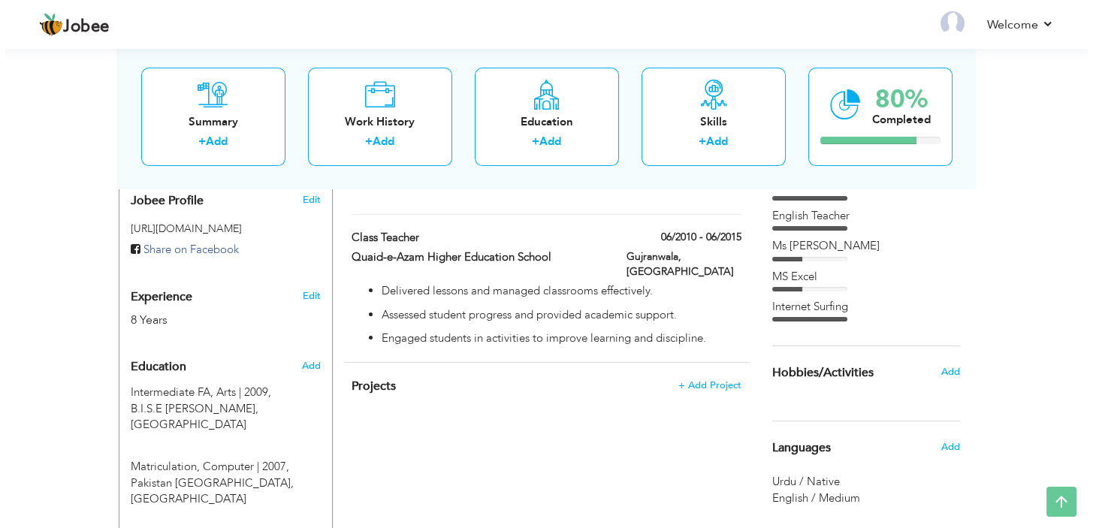
scroll to position [32, 0]
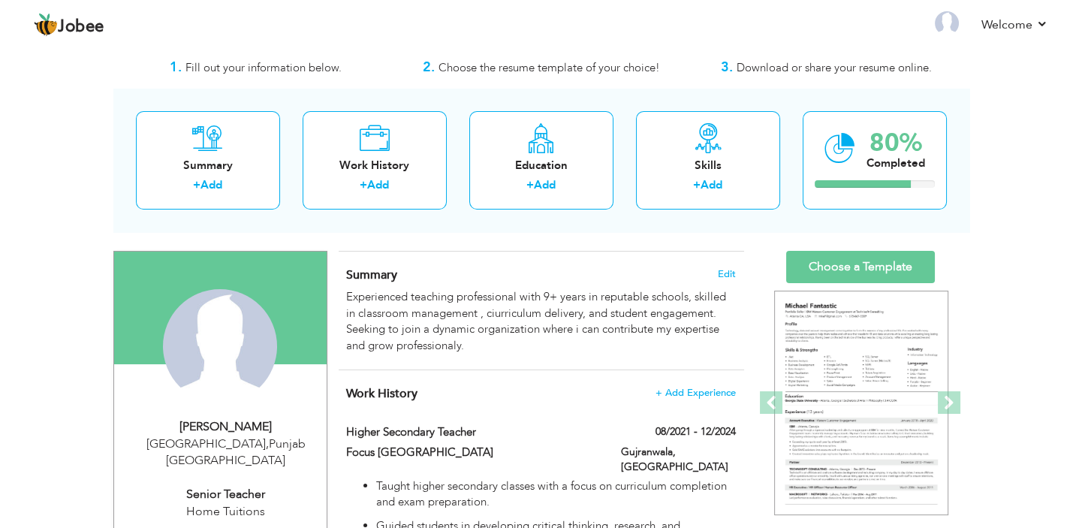
click at [222, 503] on div "Home Tuitions" at bounding box center [225, 511] width 201 height 17
type input "[PERSON_NAME]"
type input "03010615780"
select select "number:166"
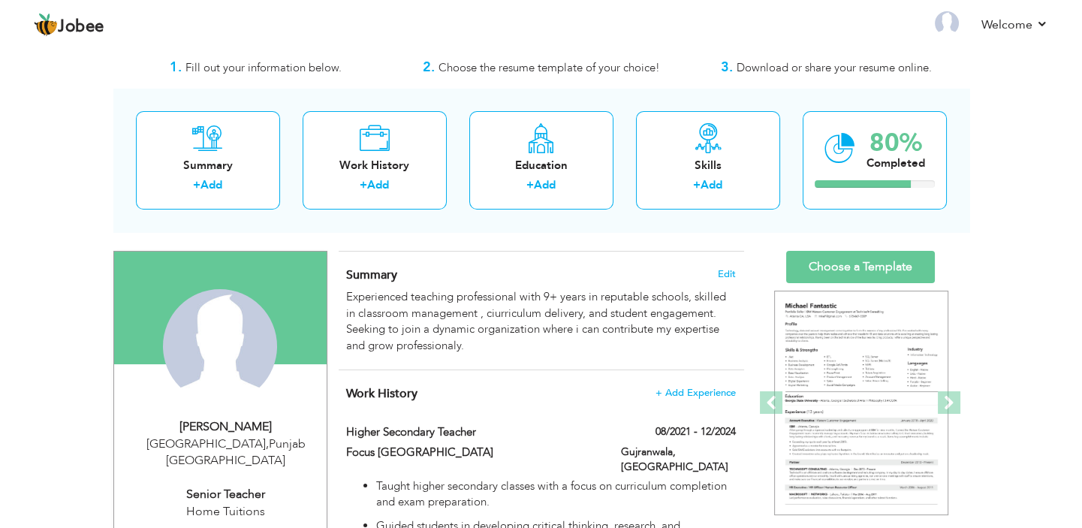
type input "[GEOGRAPHIC_DATA]"
select select "number:10"
type input "Home Tuitions"
type input "Senior Teacher"
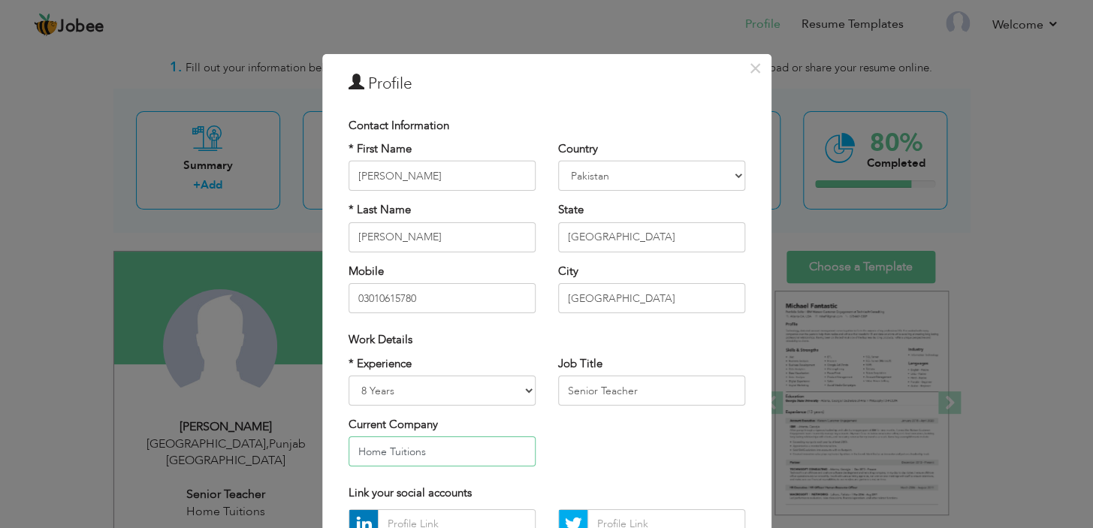
click at [467, 436] on input "Home Tuitions" at bounding box center [441, 451] width 187 height 30
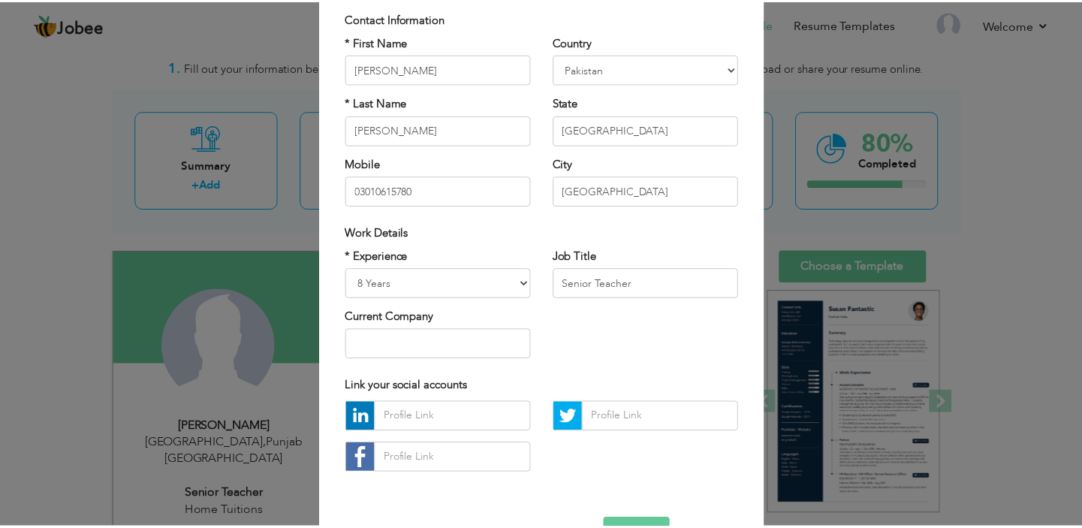
scroll to position [154, 0]
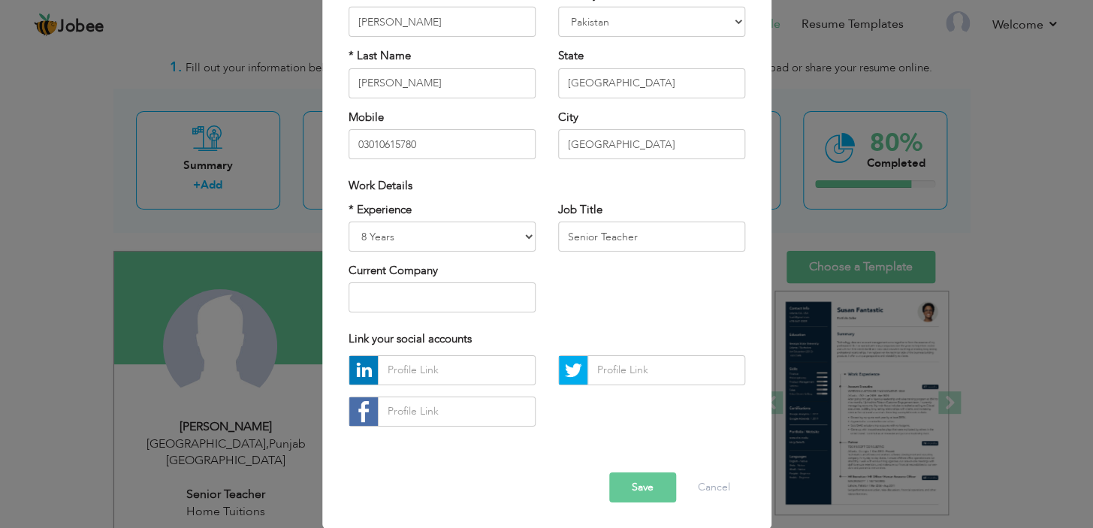
click at [659, 481] on button "Save" at bounding box center [642, 487] width 67 height 30
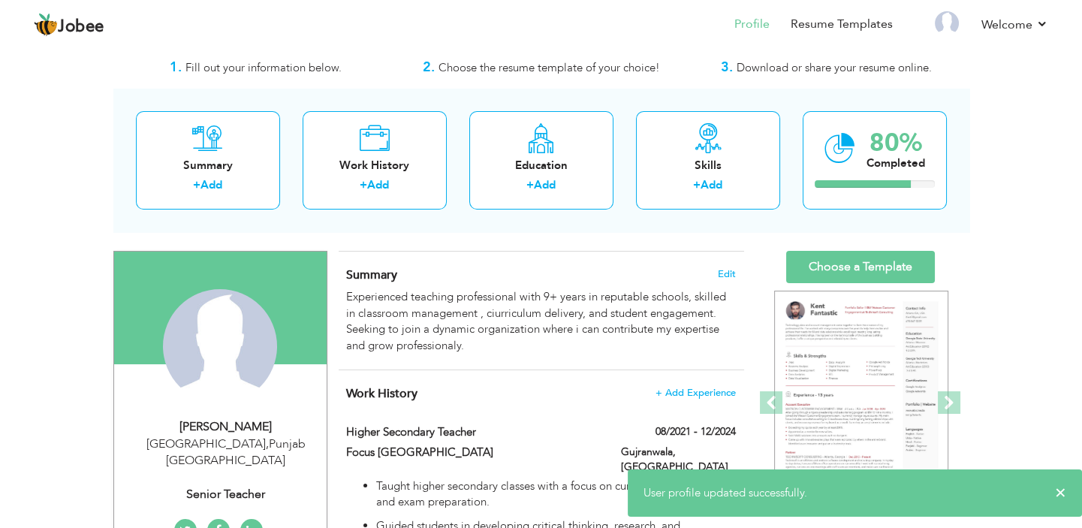
click at [894, 19] on li "My Resume" at bounding box center [903, 25] width 21 height 41
click at [894, 18] on li "My Resume" at bounding box center [903, 25] width 21 height 41
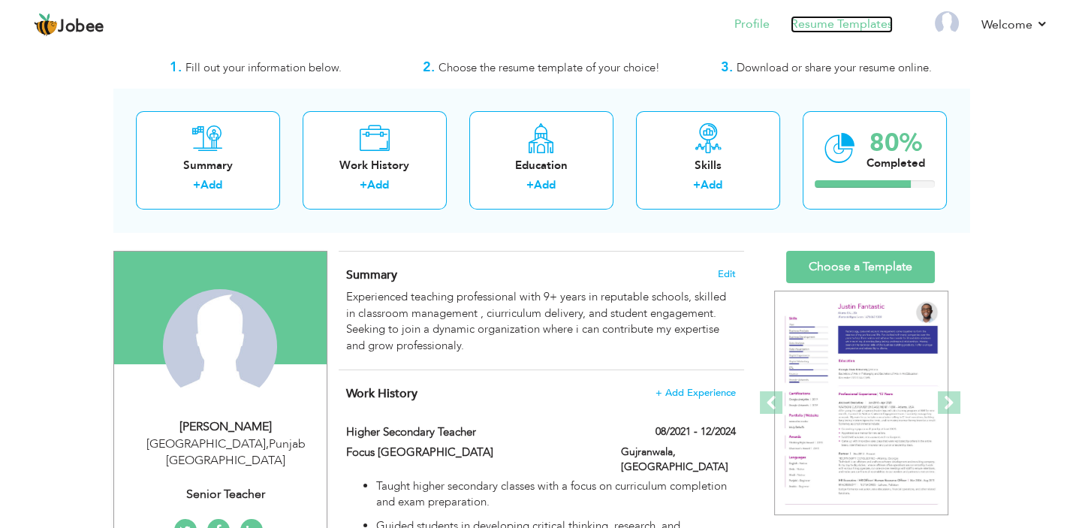
click at [868, 23] on link "Resume Templates" at bounding box center [842, 24] width 102 height 17
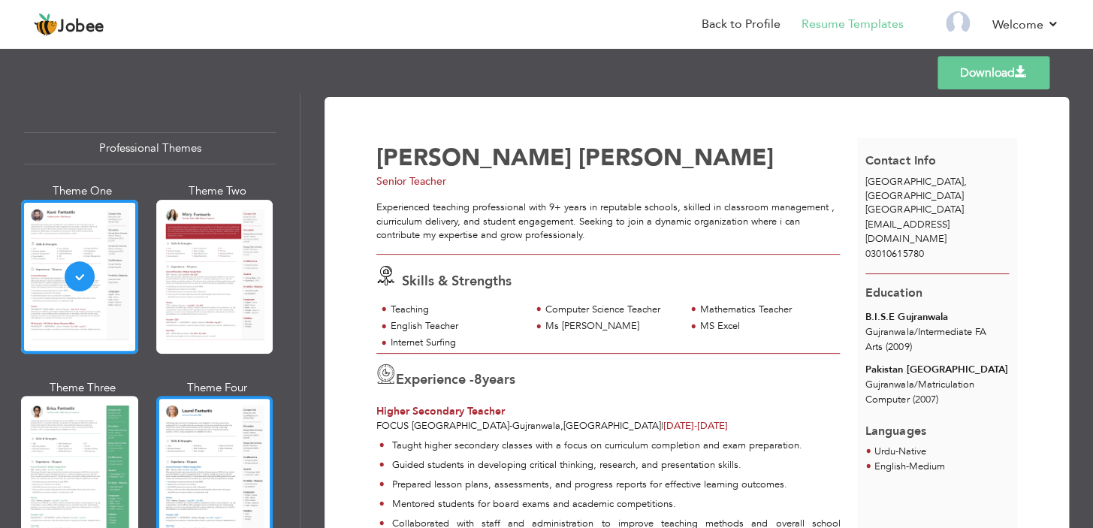
click at [237, 451] on div at bounding box center [214, 473] width 117 height 154
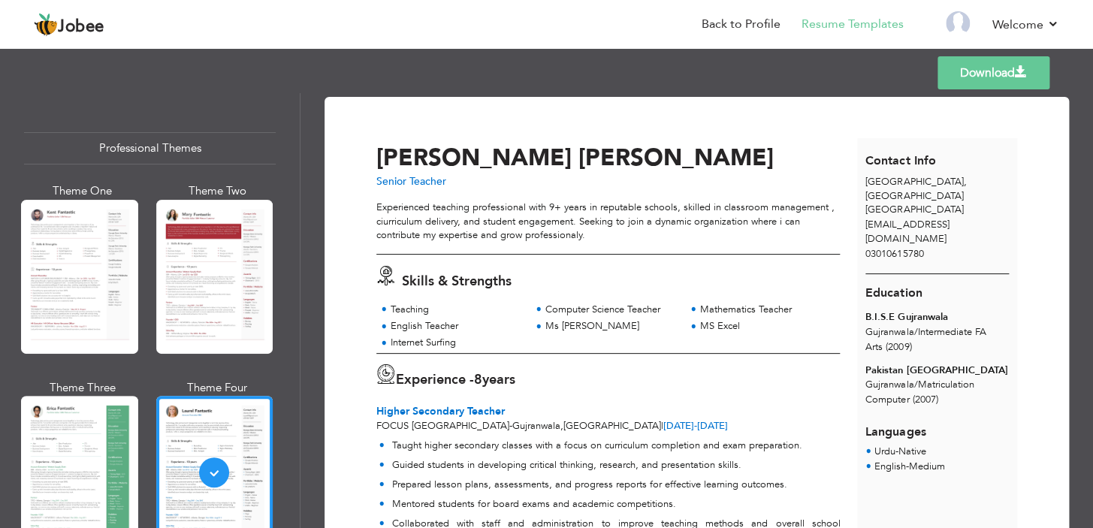
scroll to position [380, 0]
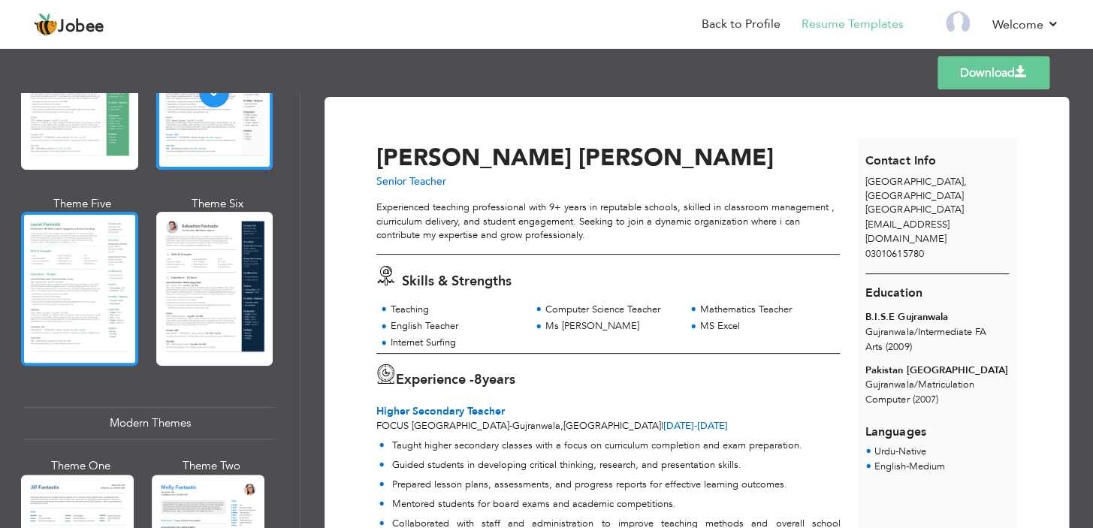
click at [87, 258] on div at bounding box center [79, 289] width 117 height 154
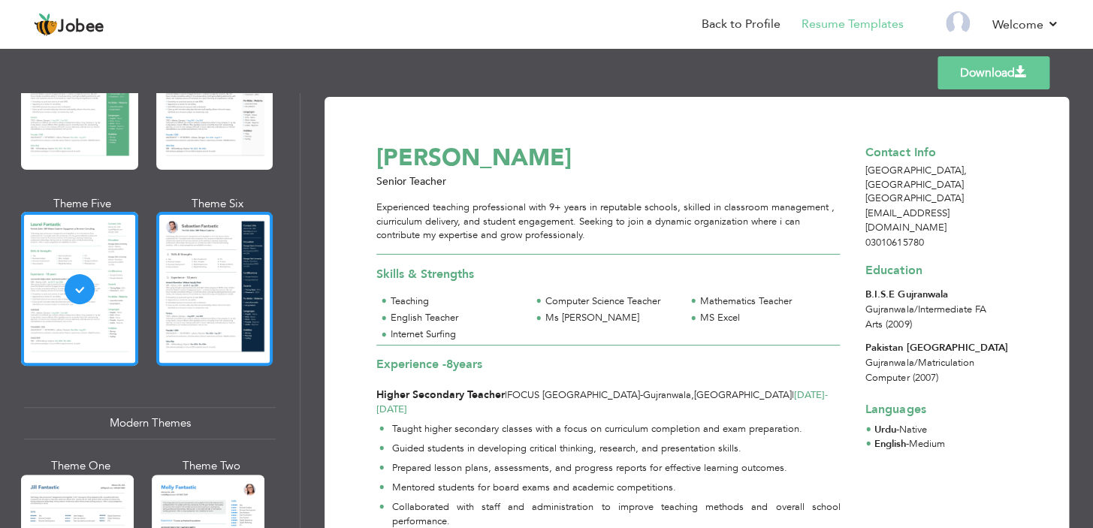
click at [263, 265] on div at bounding box center [214, 289] width 117 height 154
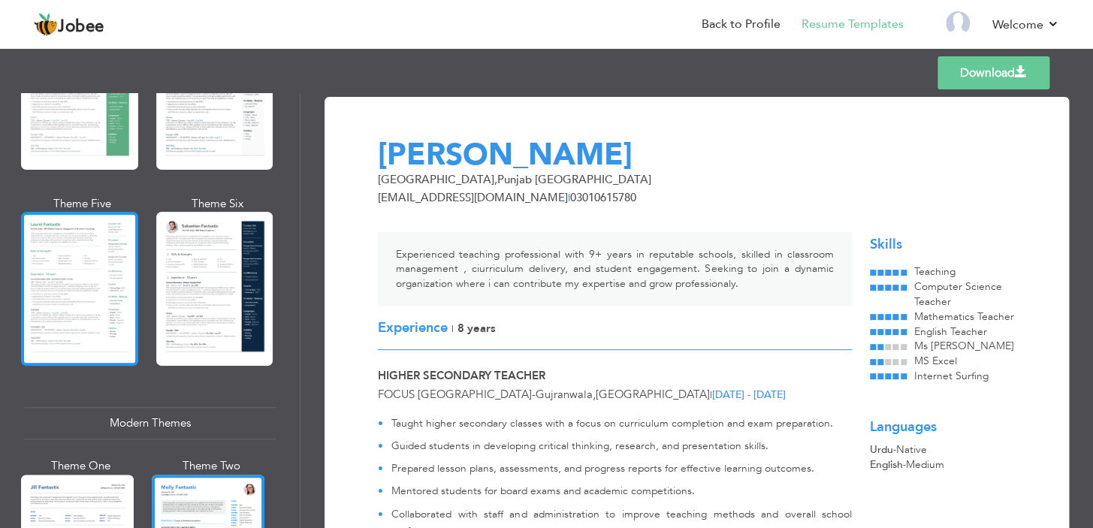
click at [72, 268] on div at bounding box center [79, 289] width 117 height 154
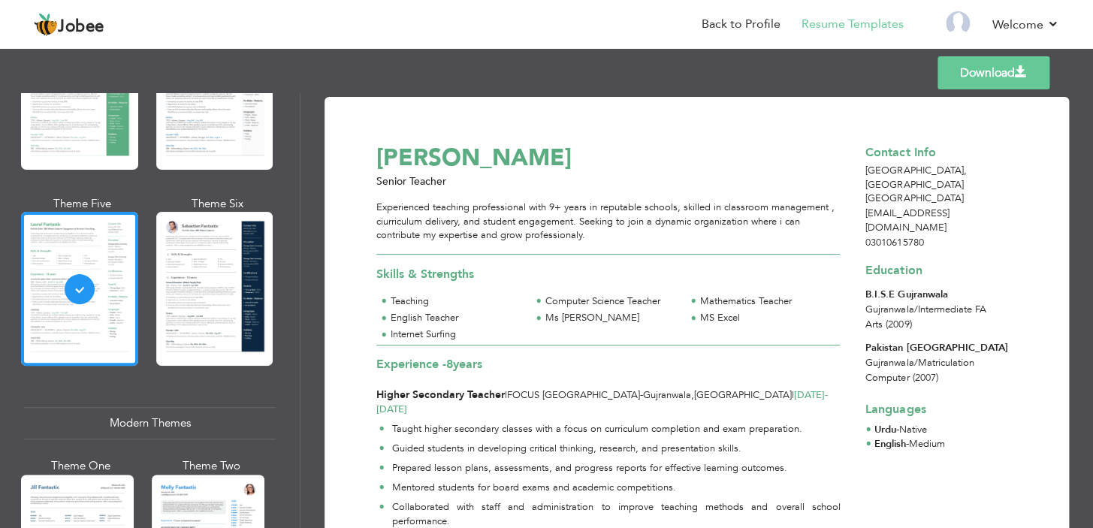
click at [977, 71] on link "Download" at bounding box center [993, 72] width 112 height 33
